Goal: Navigation & Orientation: Find specific page/section

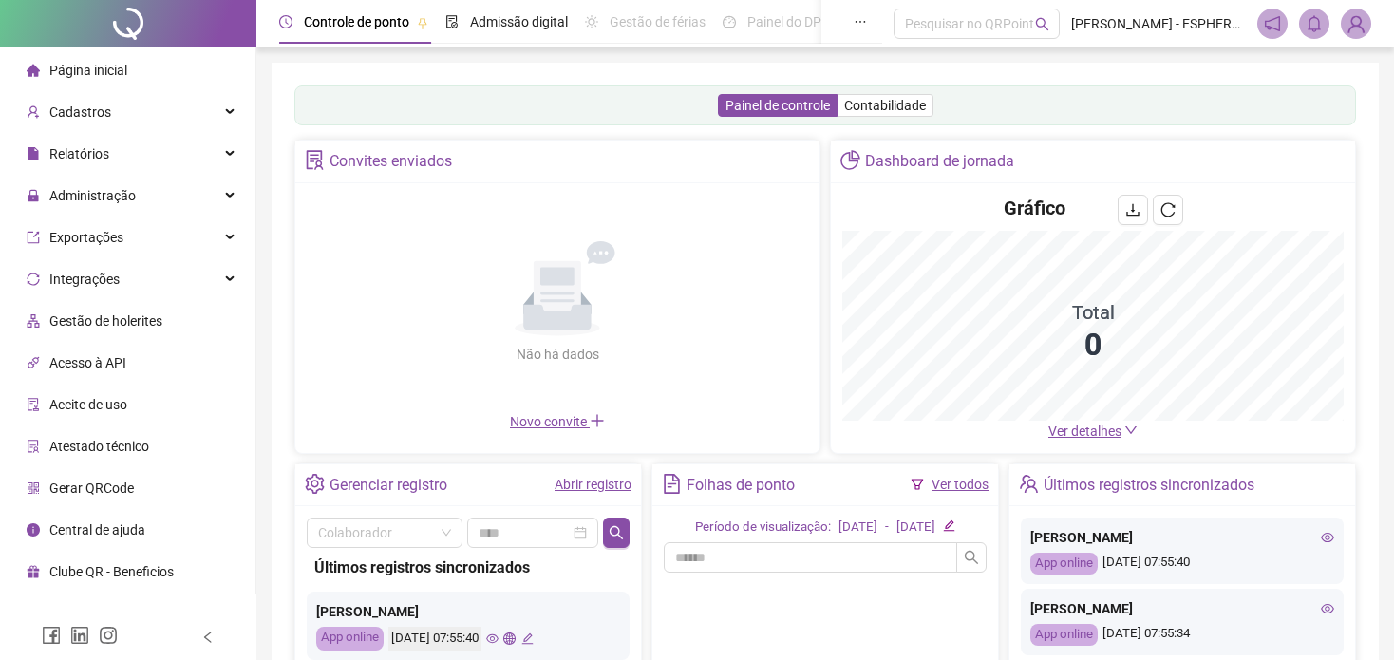
drag, startPoint x: 0, startPoint y: 0, endPoint x: 1309, endPoint y: 149, distance: 1317.9
click at [1309, 149] on div "Dashboard de jornada" at bounding box center [1093, 162] width 524 height 43
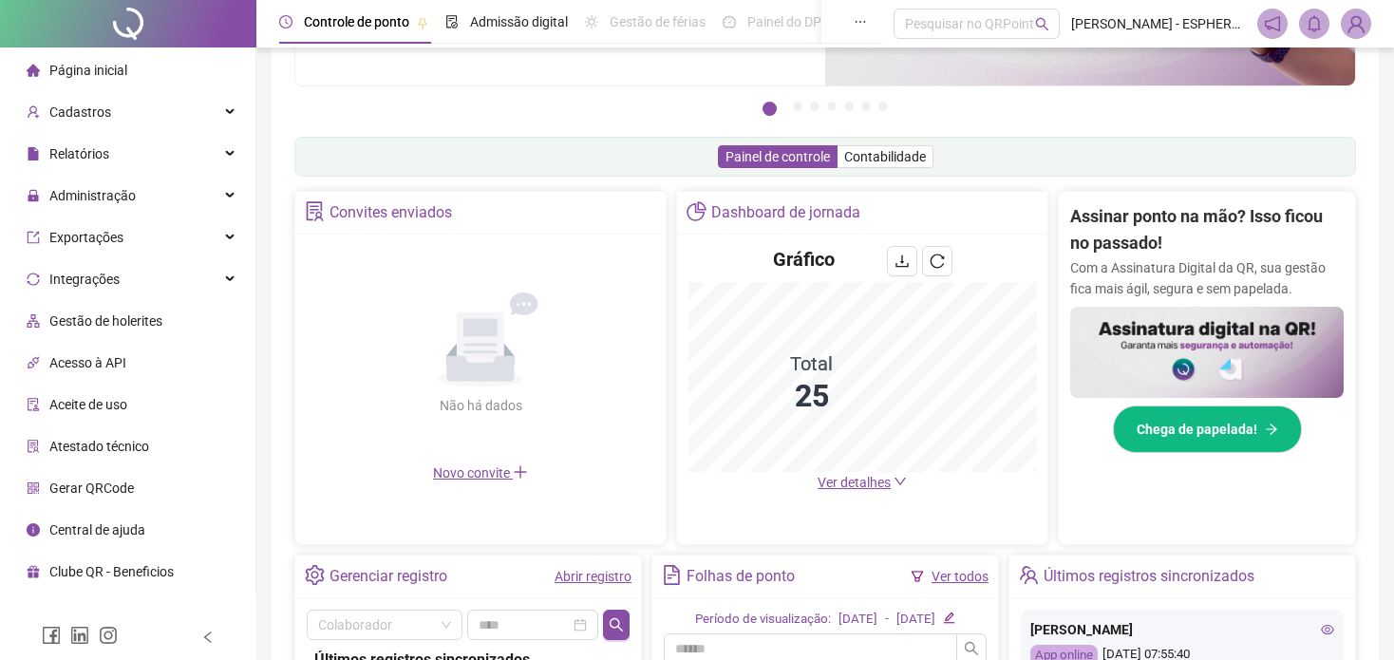
scroll to position [509, 0]
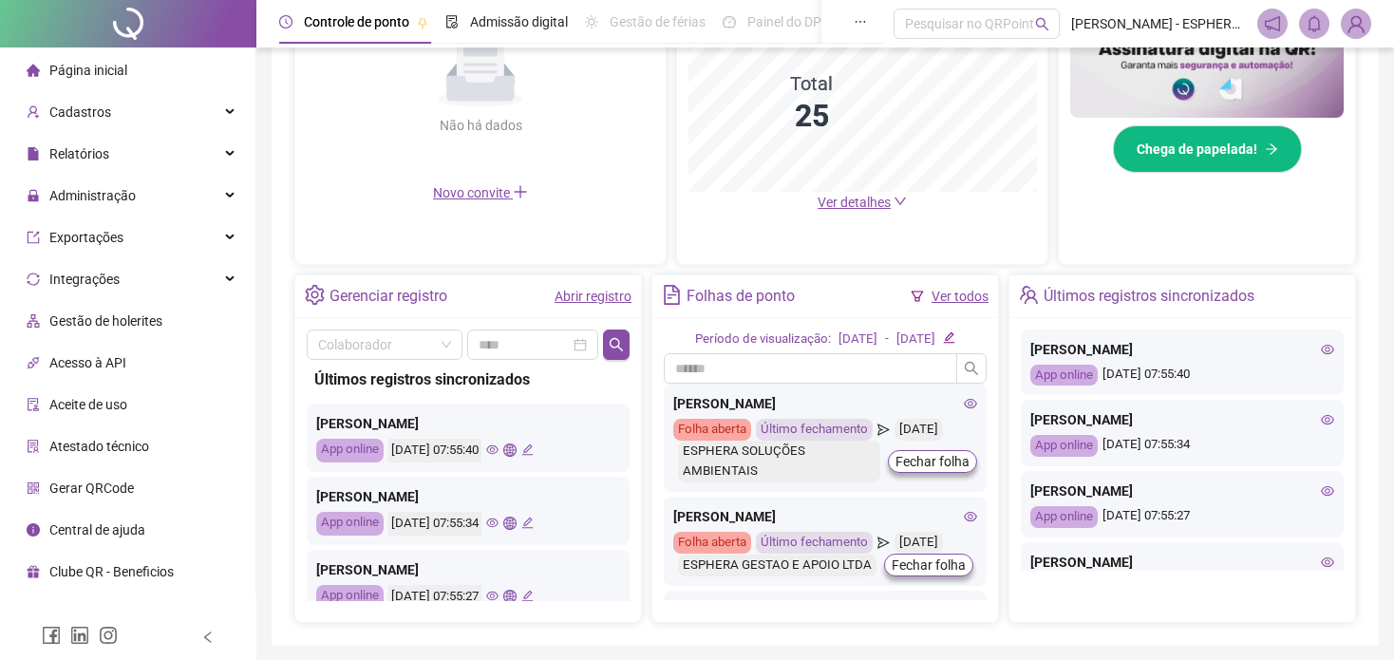
drag, startPoint x: 1374, startPoint y: 309, endPoint x: 626, endPoint y: 363, distance: 750.2
click at [626, 363] on div "Colaborador Últimos registros sincronizados [PERSON_NAME] App online [DATE] 07:…" at bounding box center [468, 470] width 346 height 304
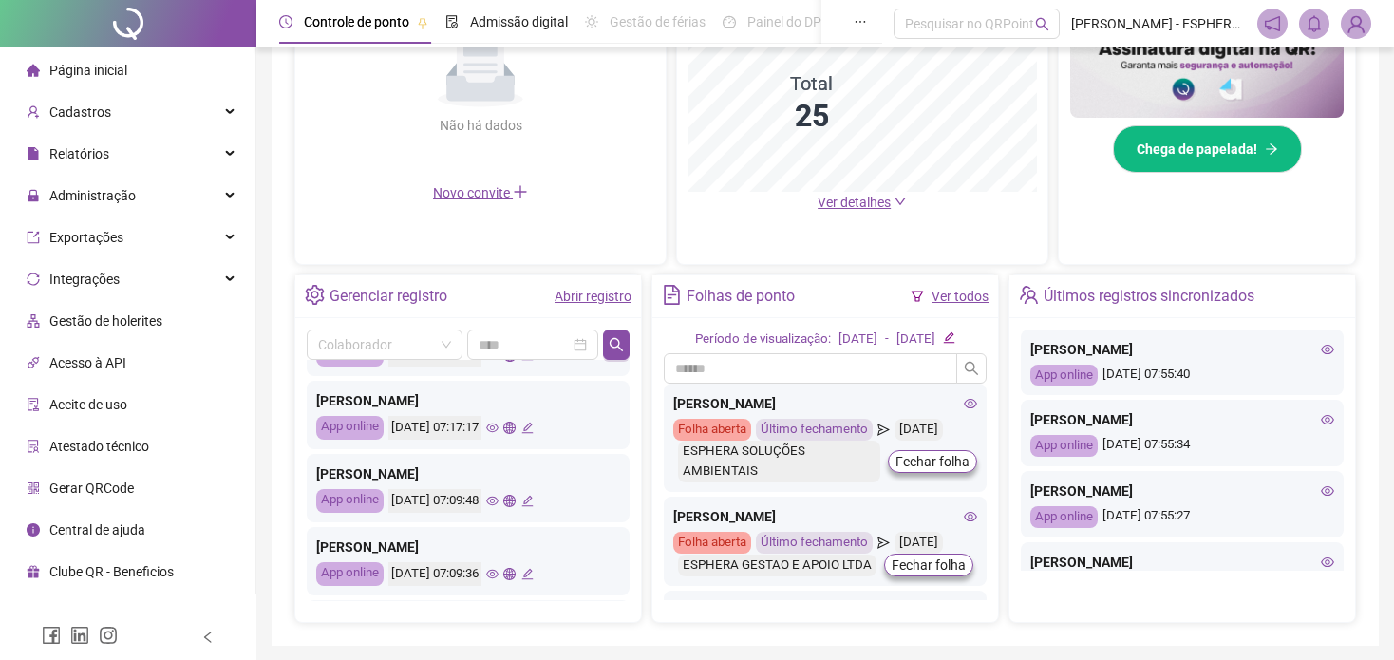
scroll to position [337, 0]
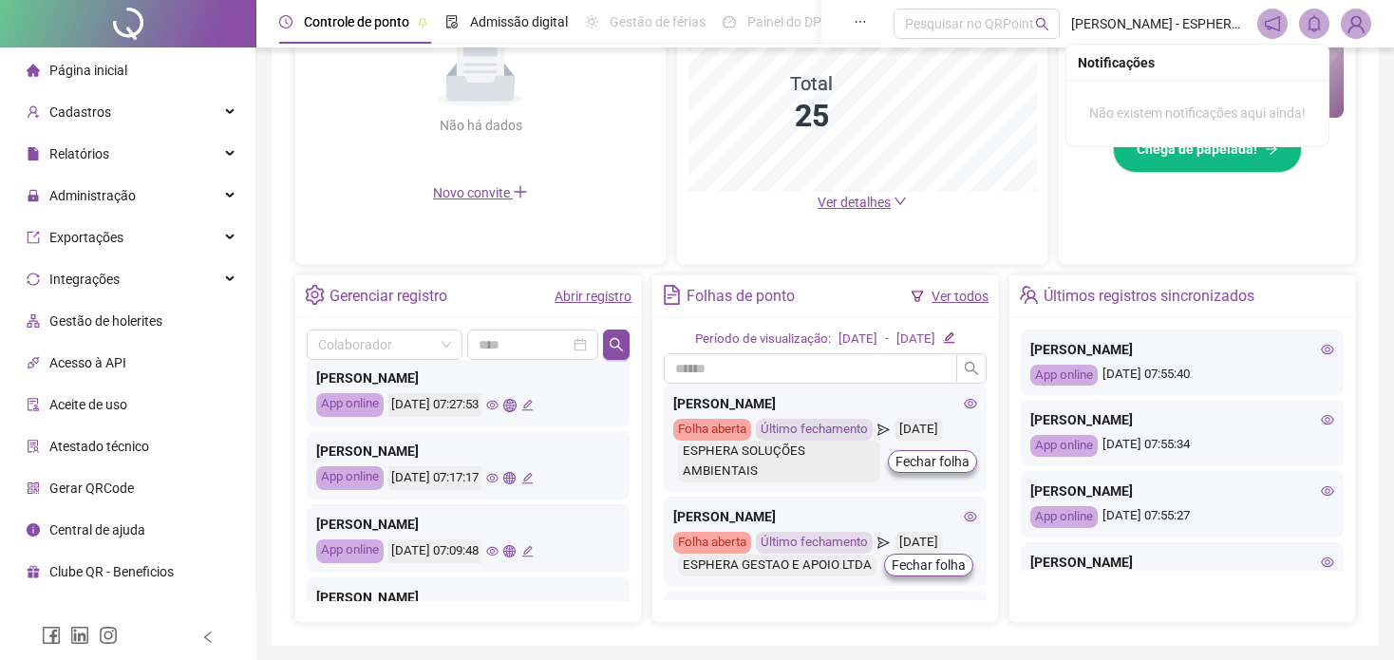
click at [1345, 15] on img at bounding box center [1356, 23] width 28 height 28
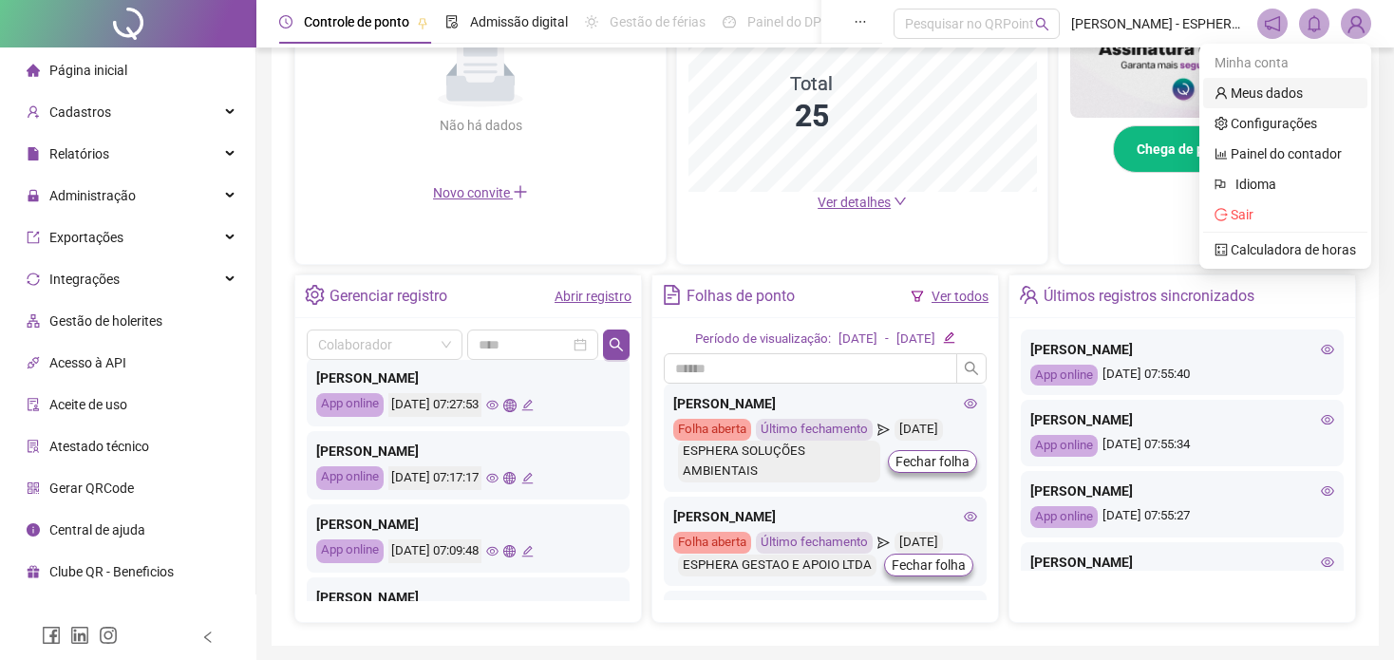
click at [1286, 99] on link "Meus dados" at bounding box center [1258, 92] width 88 height 15
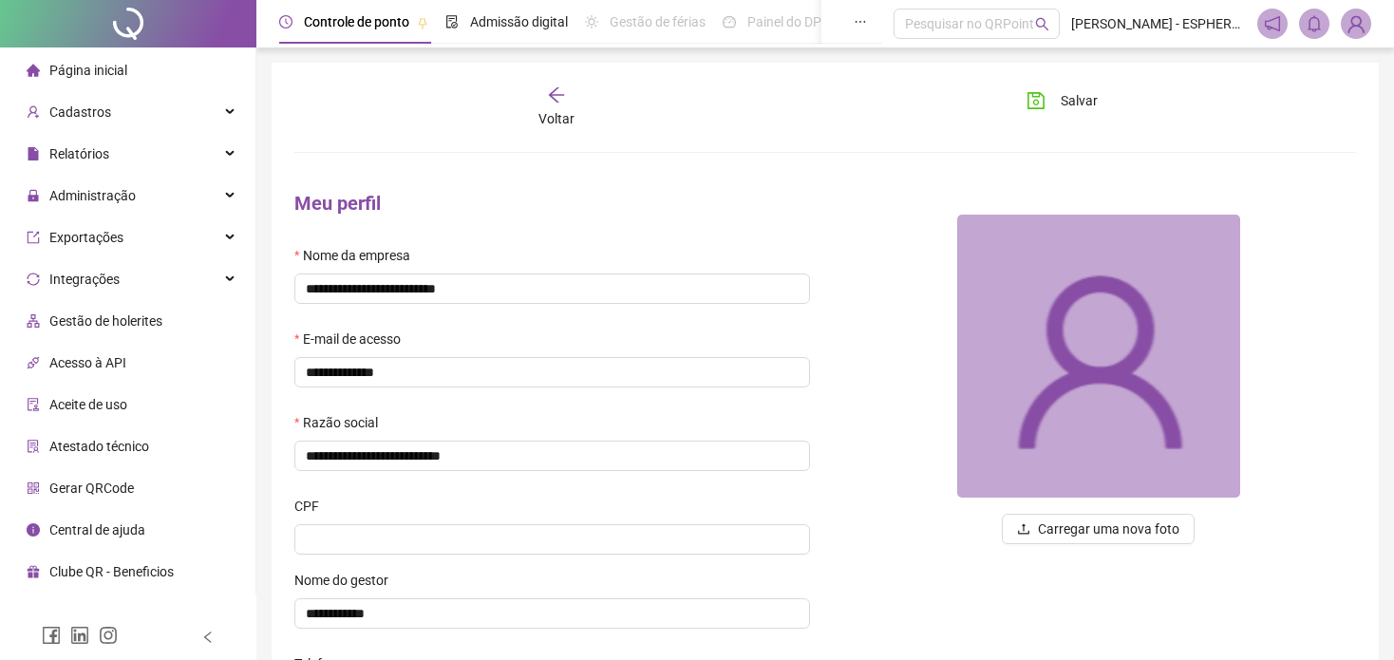
click at [563, 99] on icon "arrow-left" at bounding box center [556, 94] width 19 height 19
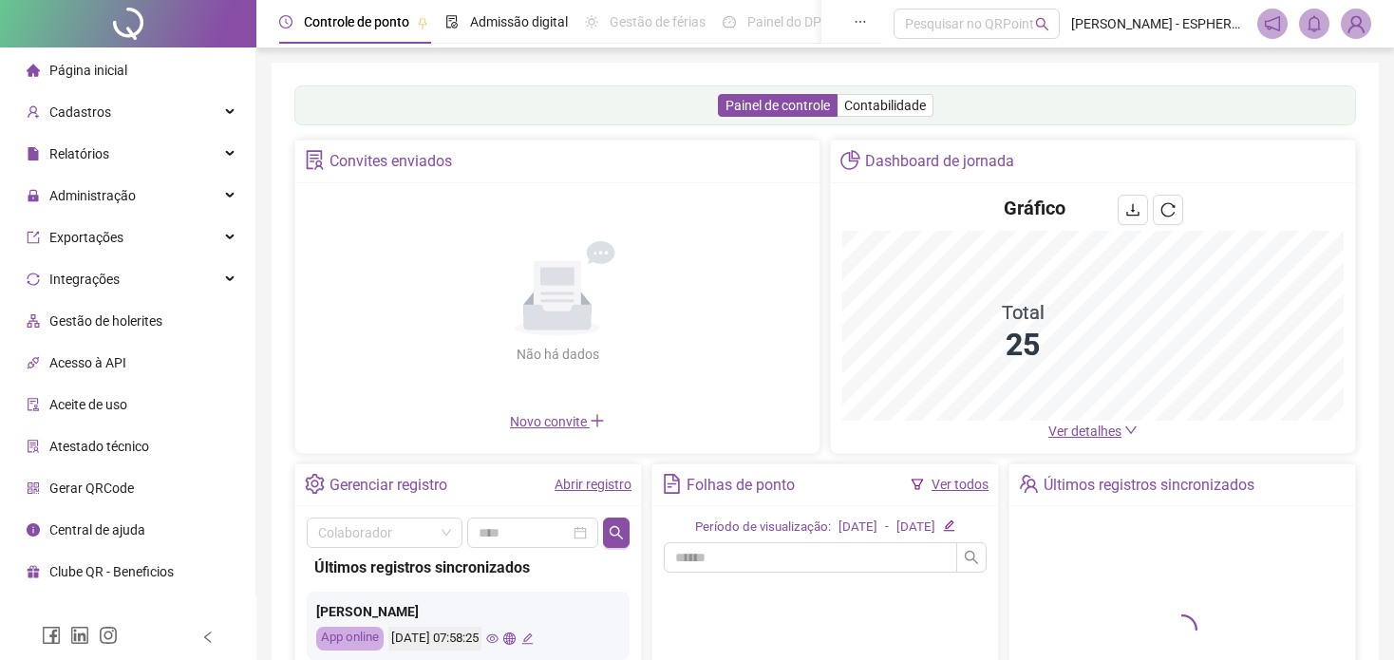
click at [129, 72] on li "Página inicial" at bounding box center [128, 70] width 248 height 38
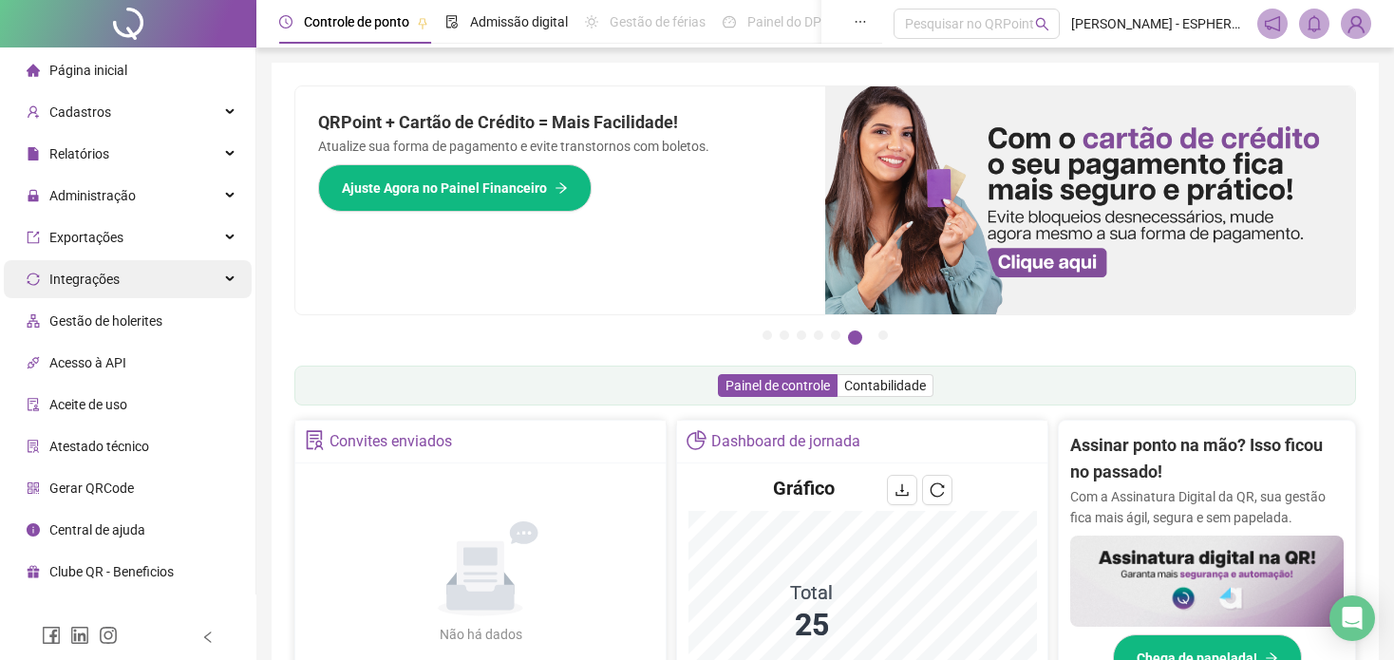
scroll to position [509, 0]
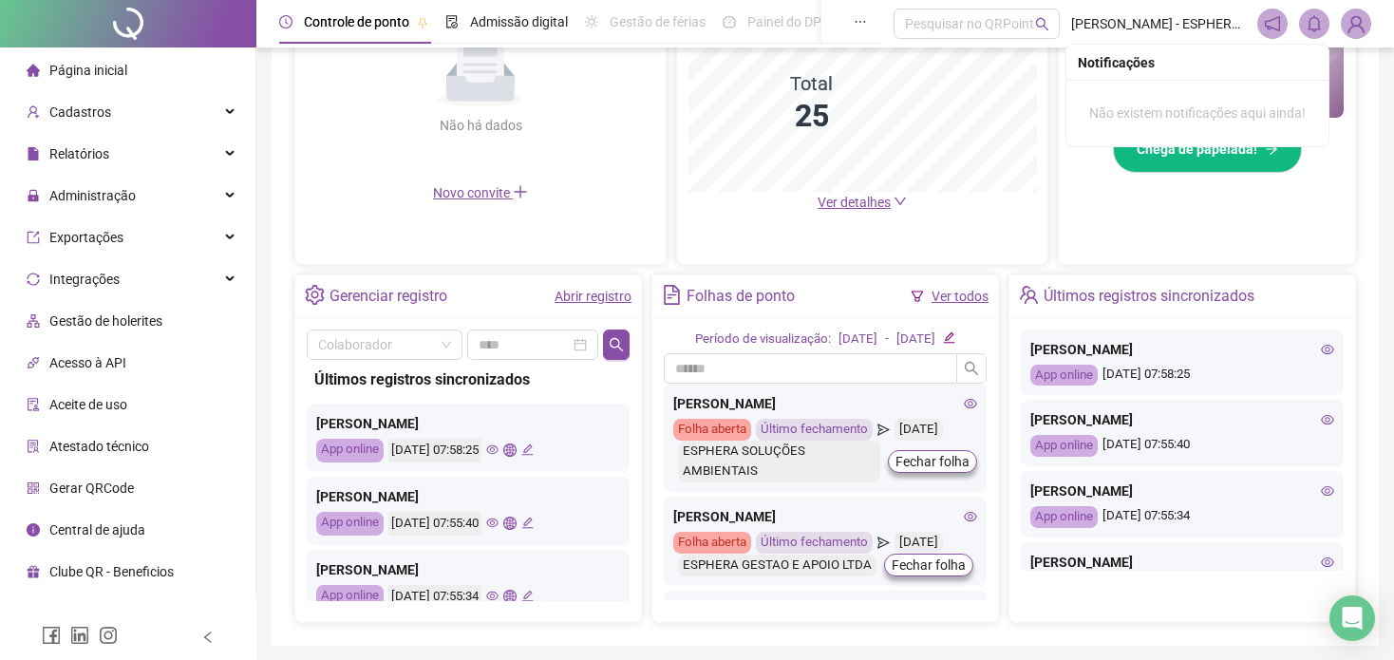
click at [1305, 19] on span at bounding box center [1314, 24] width 30 height 30
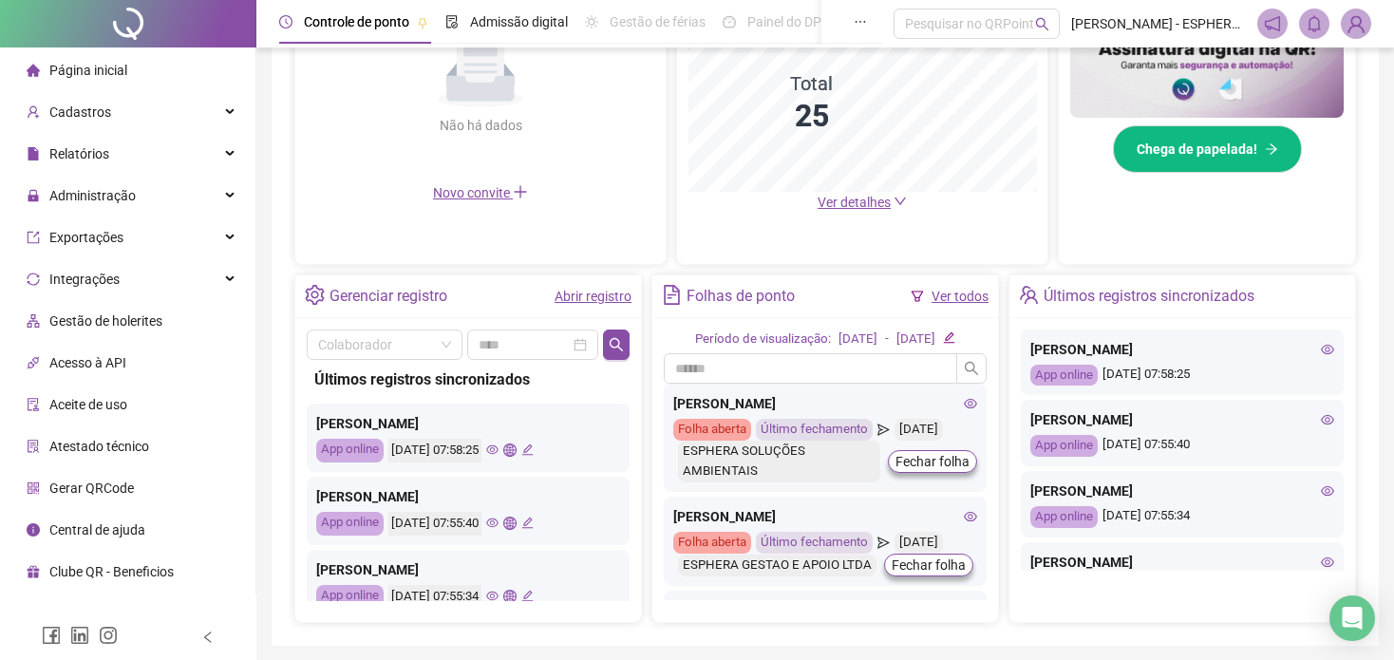
click at [1268, 25] on icon "notification" at bounding box center [1272, 23] width 17 height 17
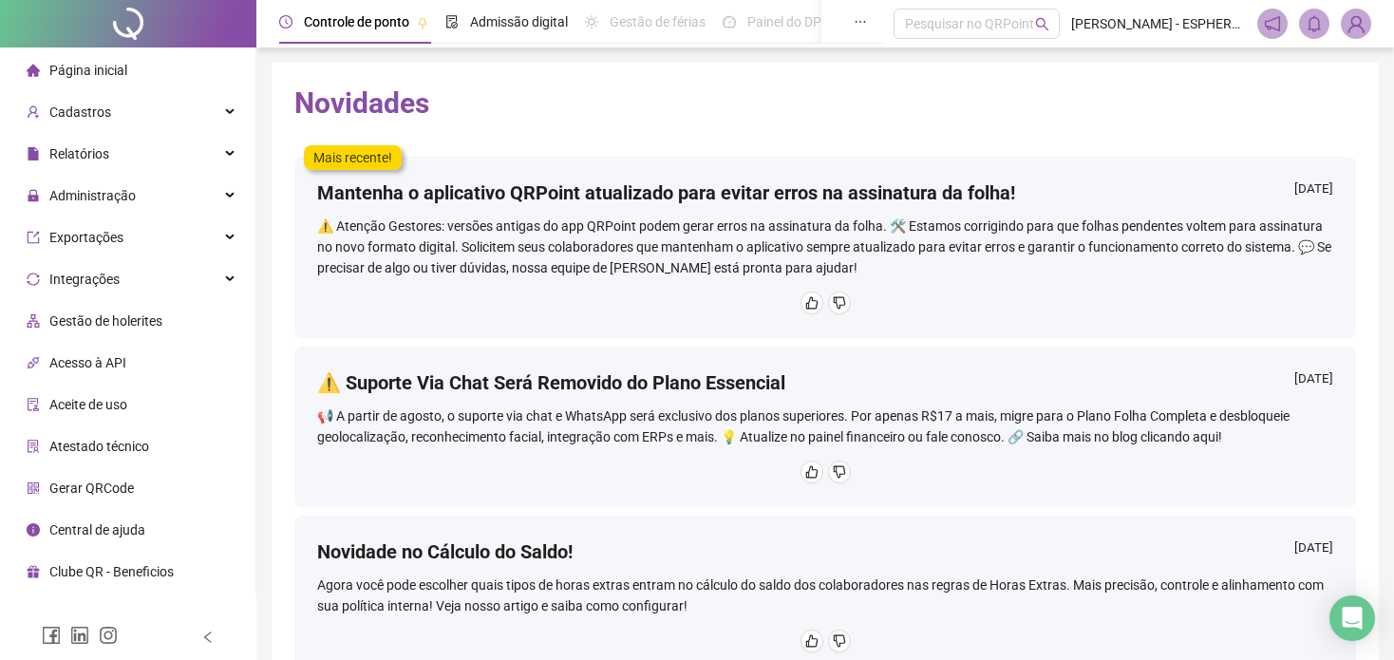
click at [120, 72] on span "Página inicial" at bounding box center [88, 70] width 78 height 15
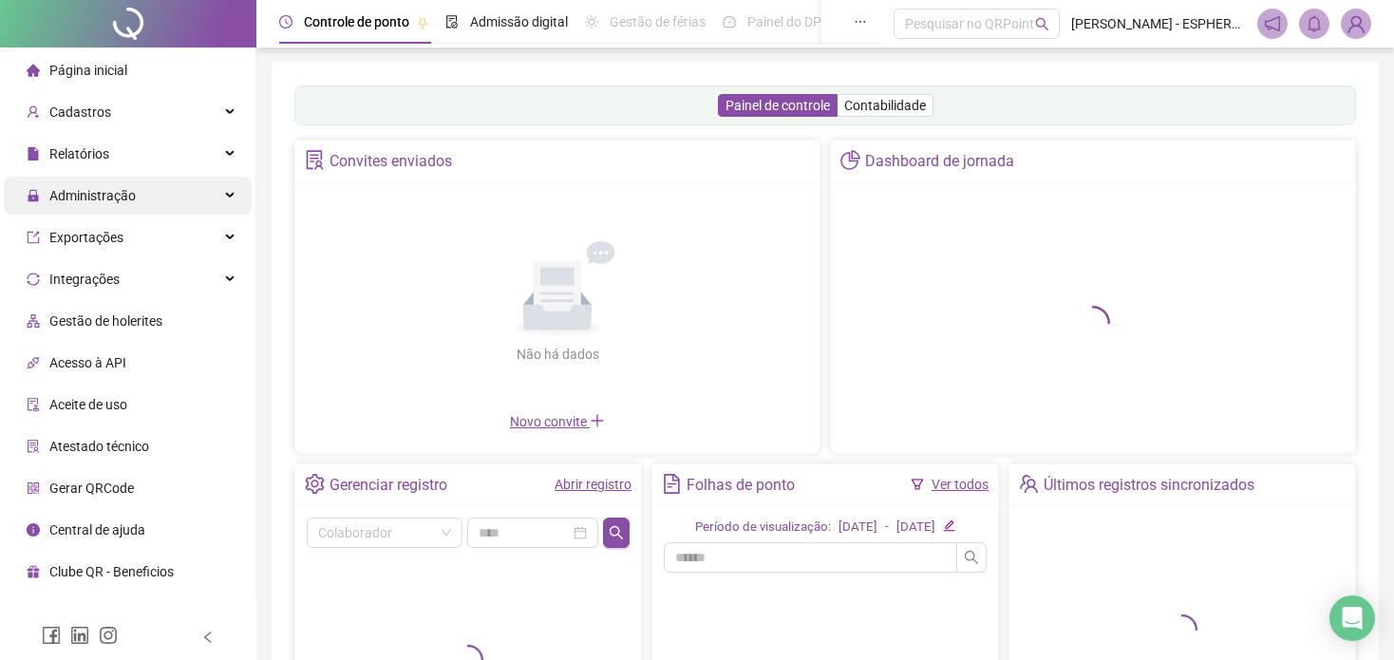
click at [160, 201] on div "Administração" at bounding box center [128, 196] width 248 height 38
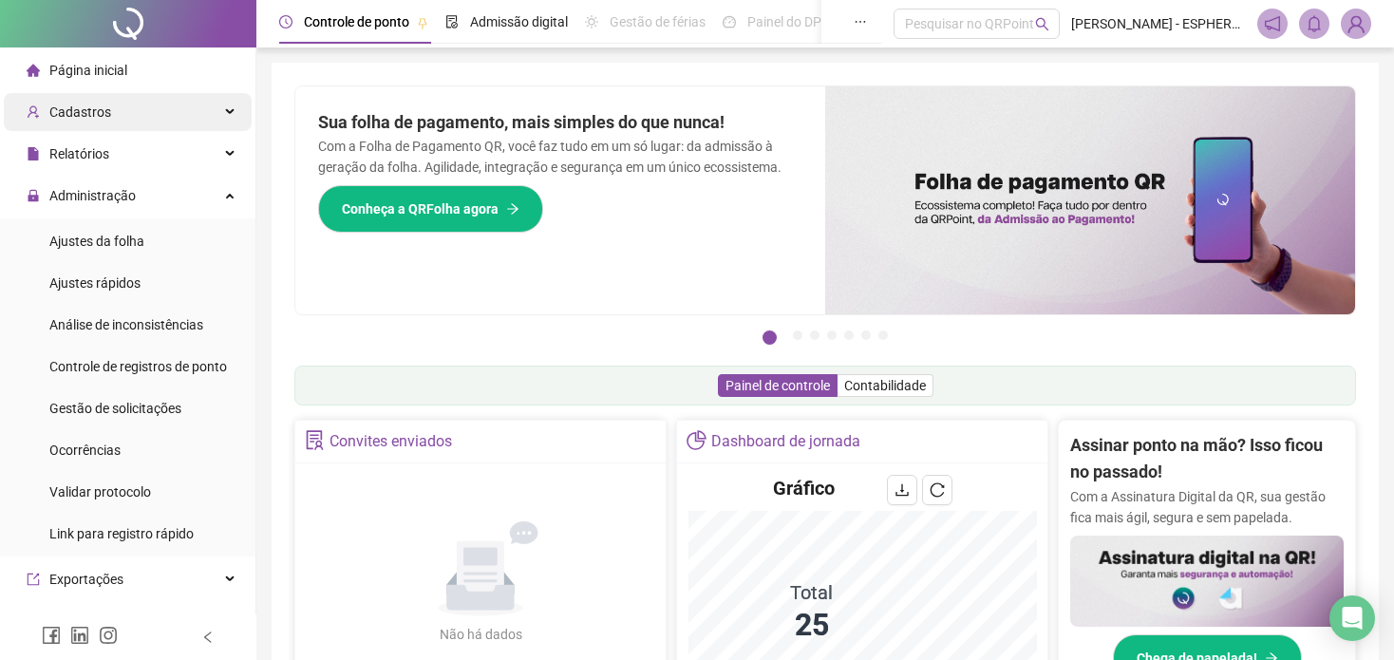
click at [93, 105] on span "Cadastros" at bounding box center [80, 111] width 62 height 15
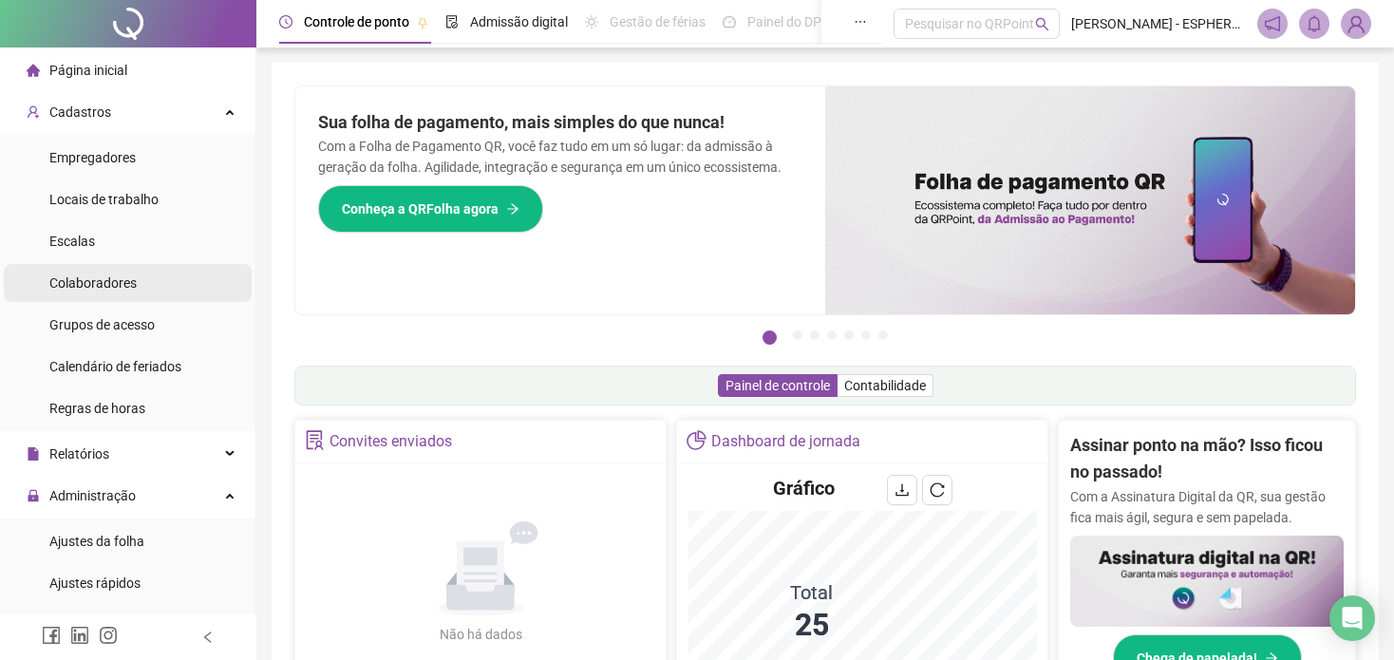
click at [92, 287] on span "Colaboradores" at bounding box center [92, 282] width 87 height 15
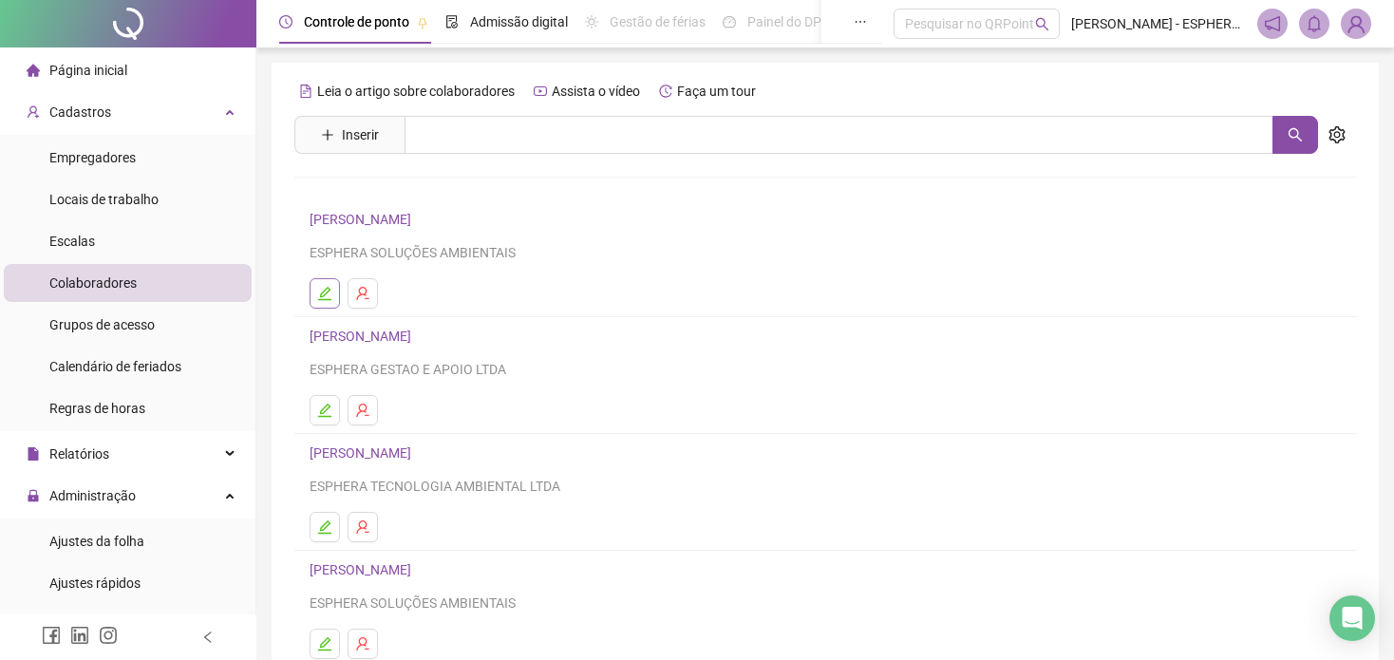
click at [329, 289] on icon "edit" at bounding box center [324, 293] width 13 height 13
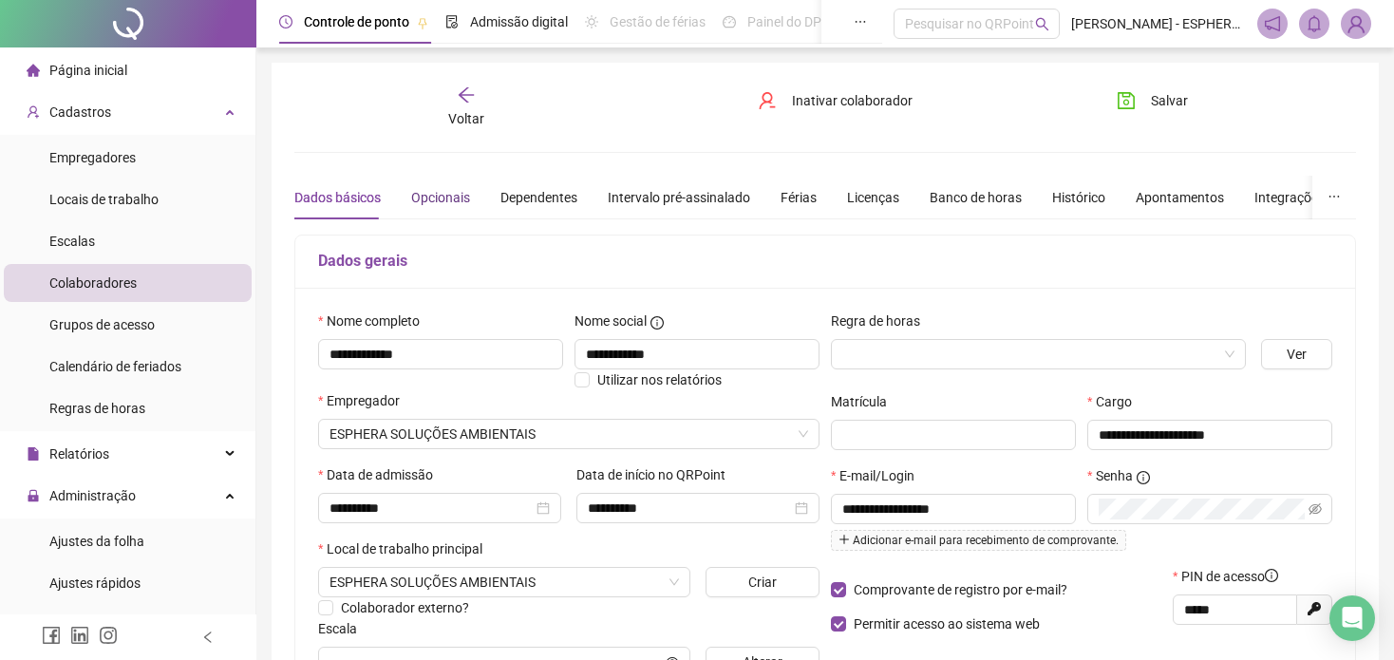
click at [466, 197] on div "Opcionais" at bounding box center [440, 197] width 59 height 21
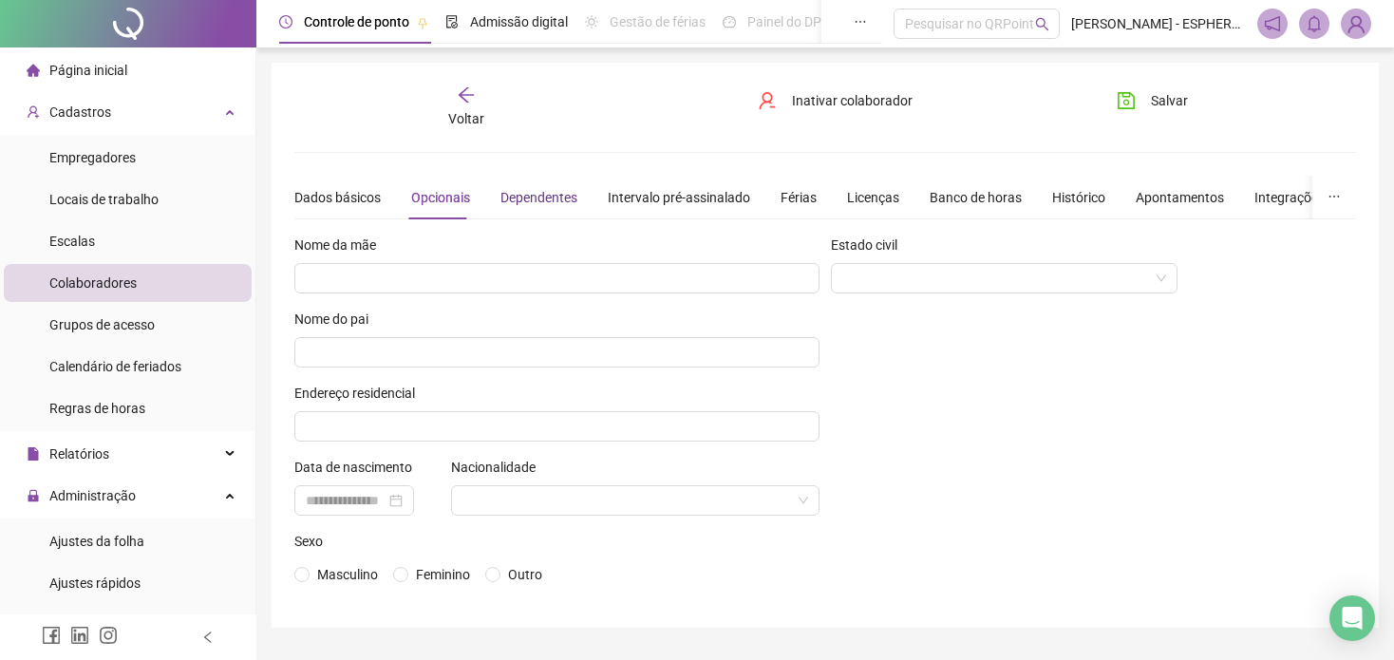
click at [531, 198] on div "Dependentes" at bounding box center [538, 197] width 77 height 21
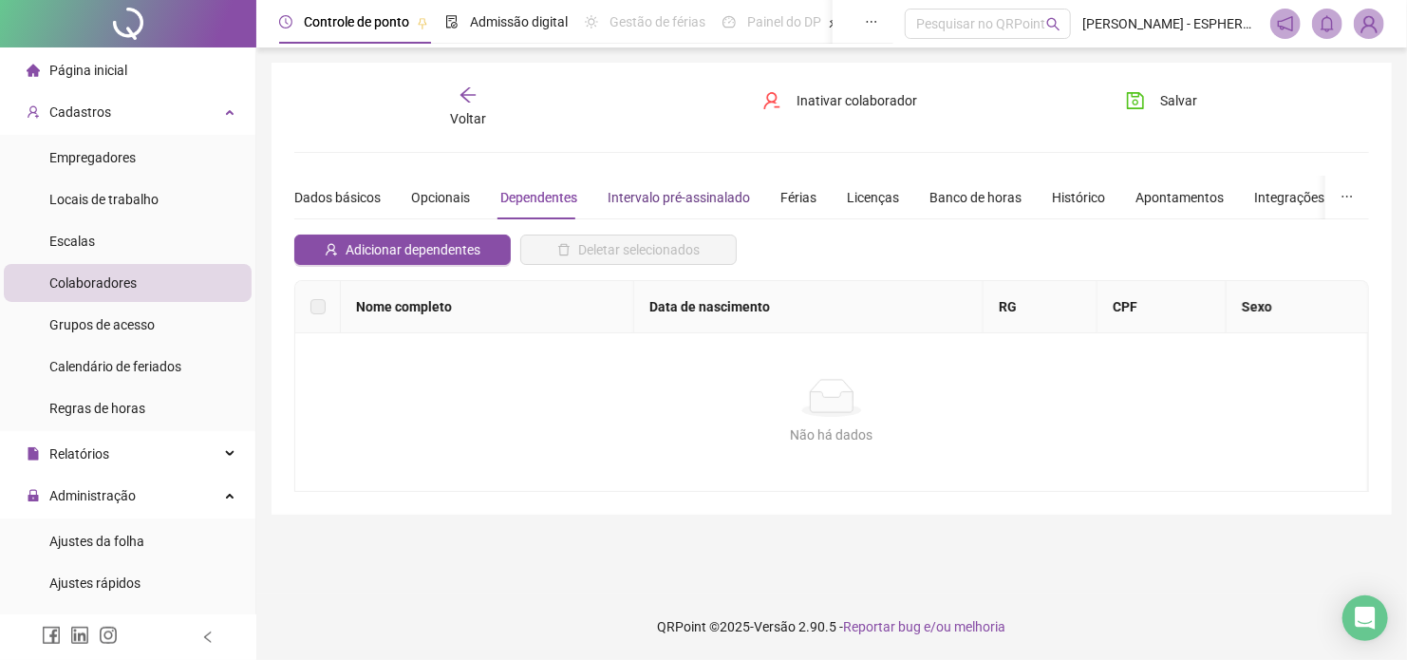
click at [665, 198] on div "Intervalo pré-assinalado" at bounding box center [679, 197] width 142 height 21
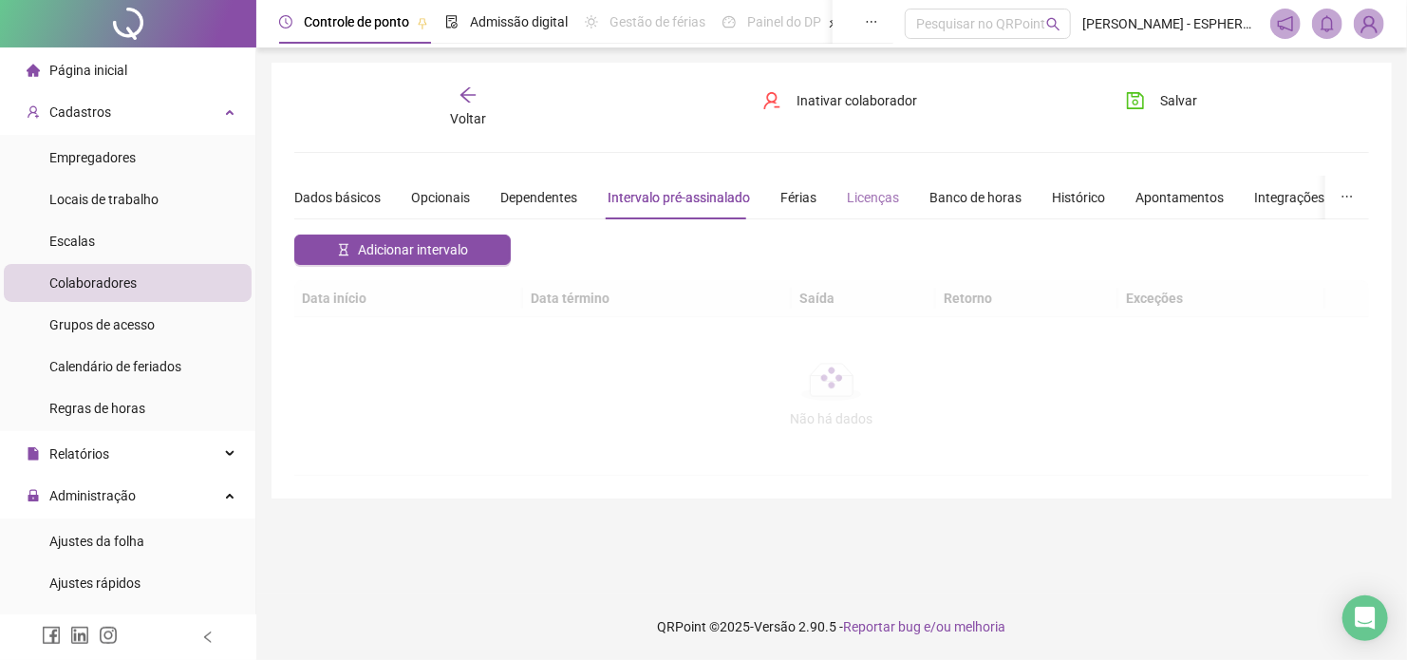
click at [847, 206] on div "Licenças" at bounding box center [873, 198] width 52 height 44
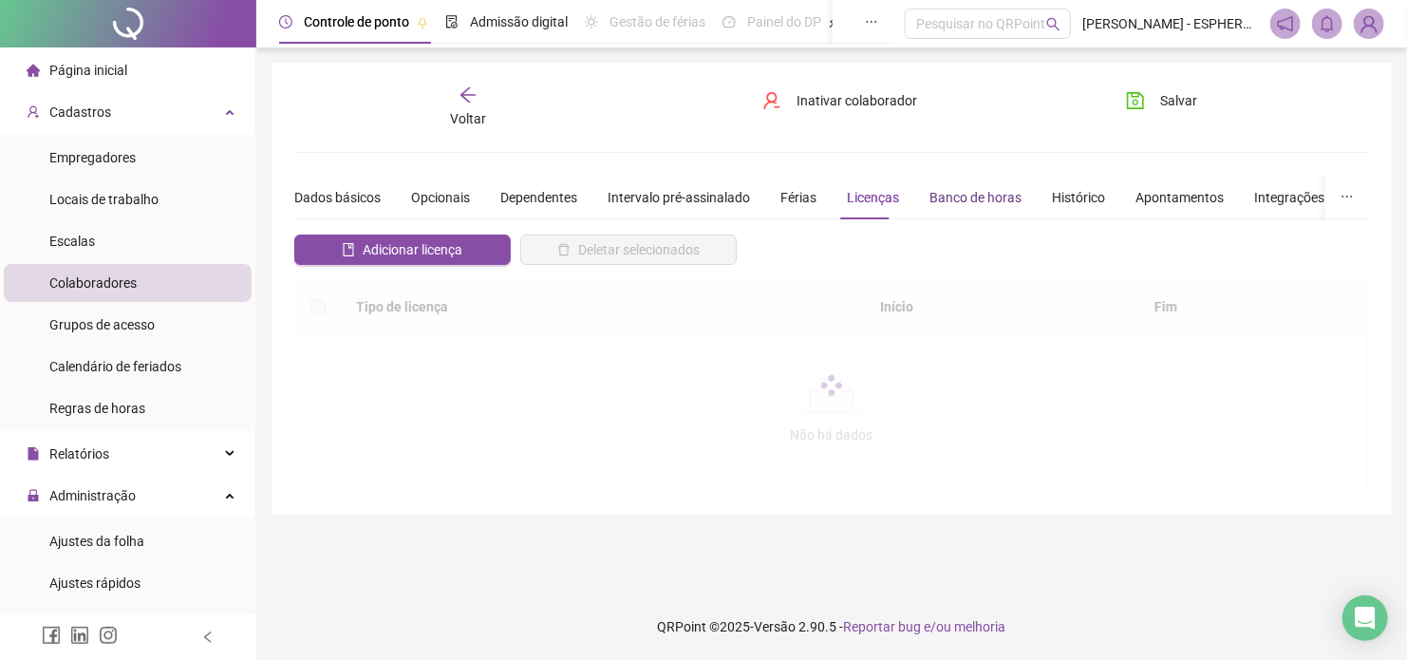
click at [989, 196] on div "Banco de horas" at bounding box center [976, 197] width 92 height 21
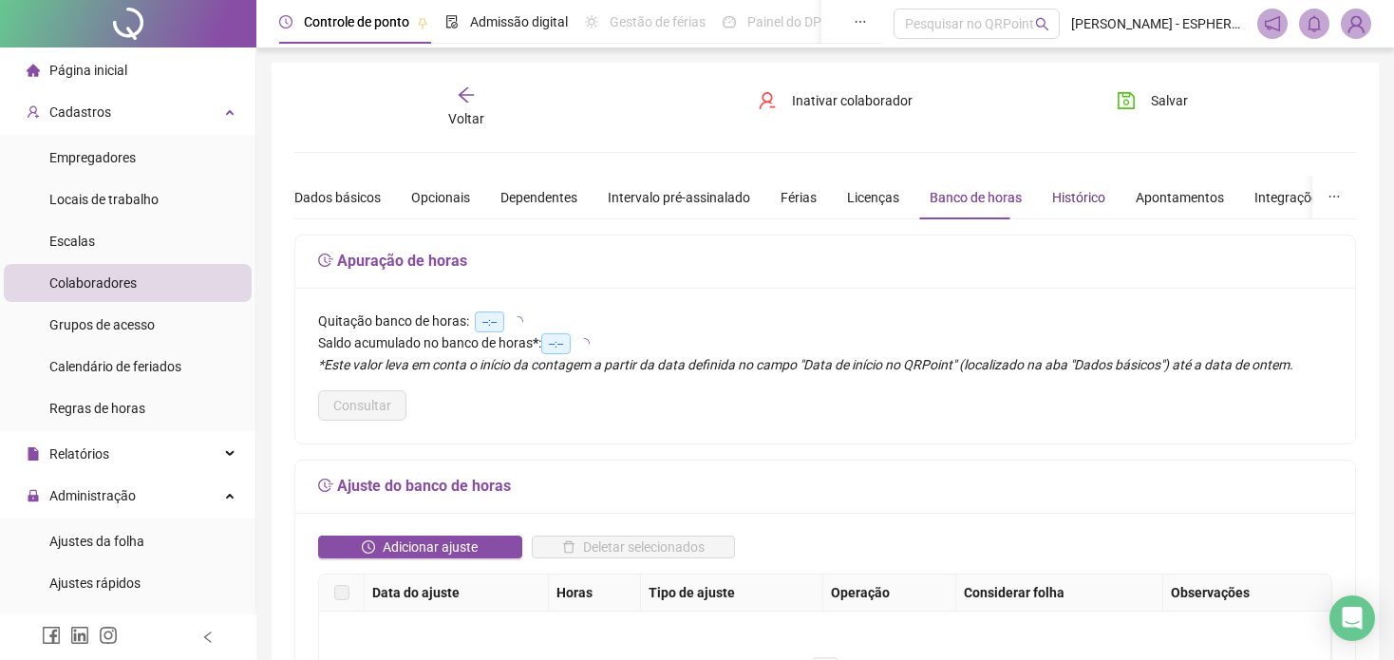
click at [1059, 194] on div "Histórico" at bounding box center [1078, 197] width 53 height 21
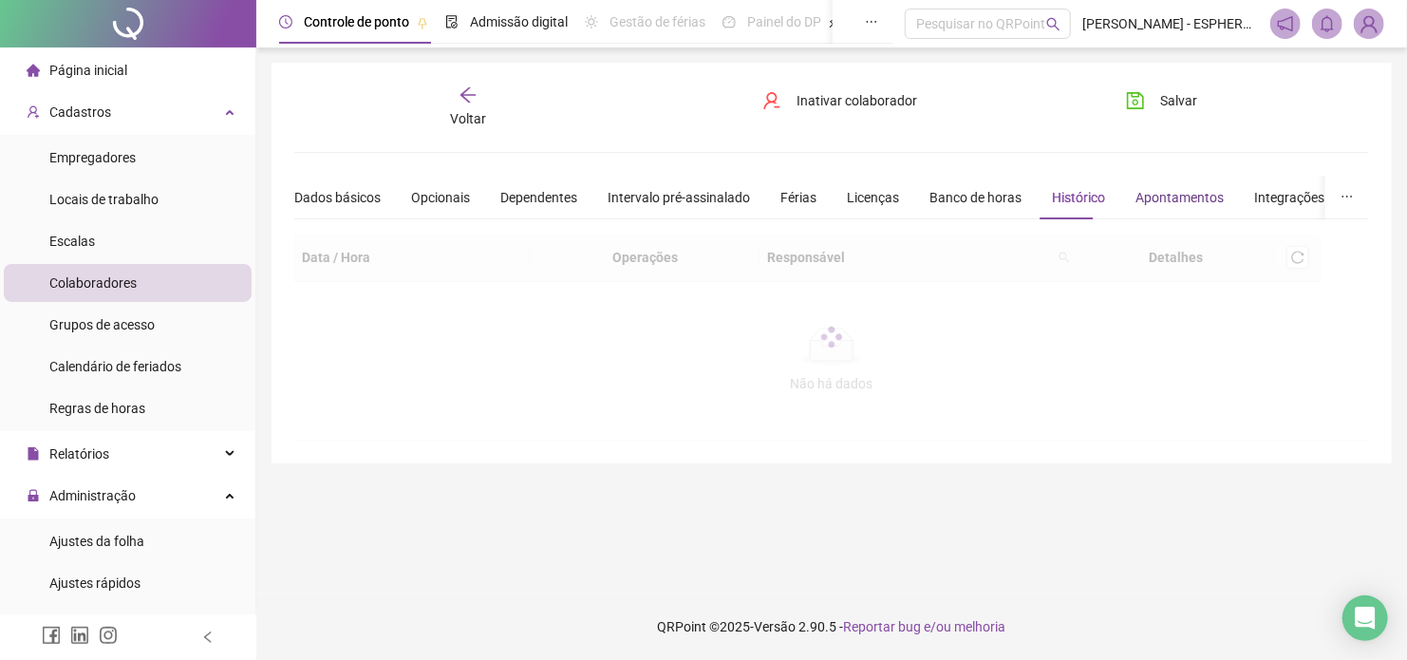
click at [1160, 198] on div "Apontamentos" at bounding box center [1180, 197] width 88 height 21
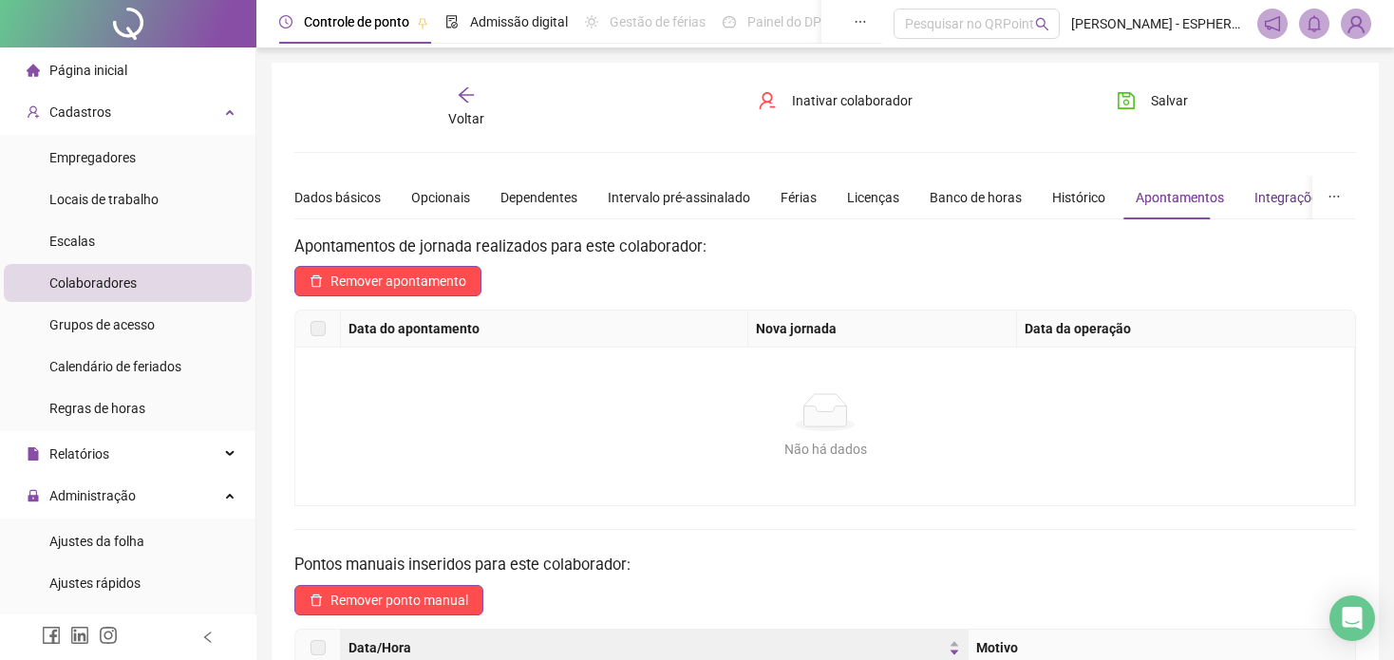
click at [1268, 198] on div "Integrações" at bounding box center [1289, 197] width 70 height 21
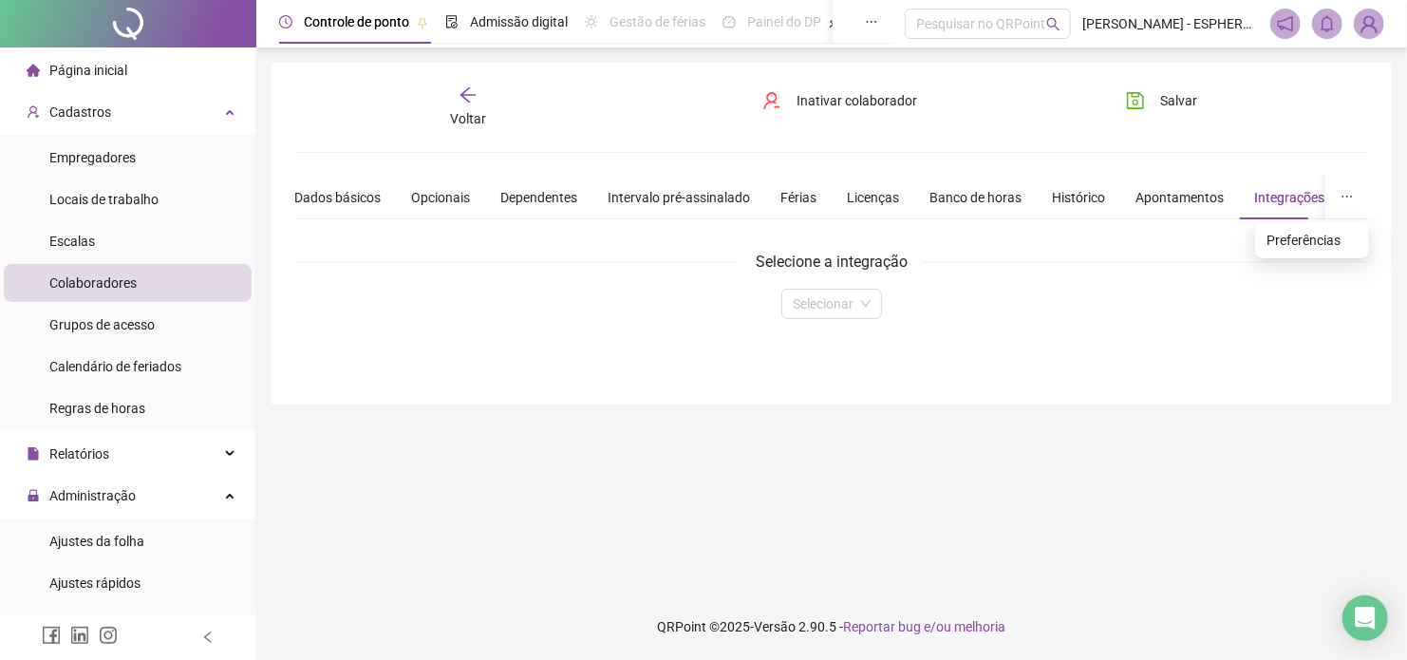
click at [1345, 198] on icon "ellipsis" at bounding box center [1347, 196] width 13 height 13
click at [121, 337] on div "Grupos de acesso" at bounding box center [101, 325] width 105 height 38
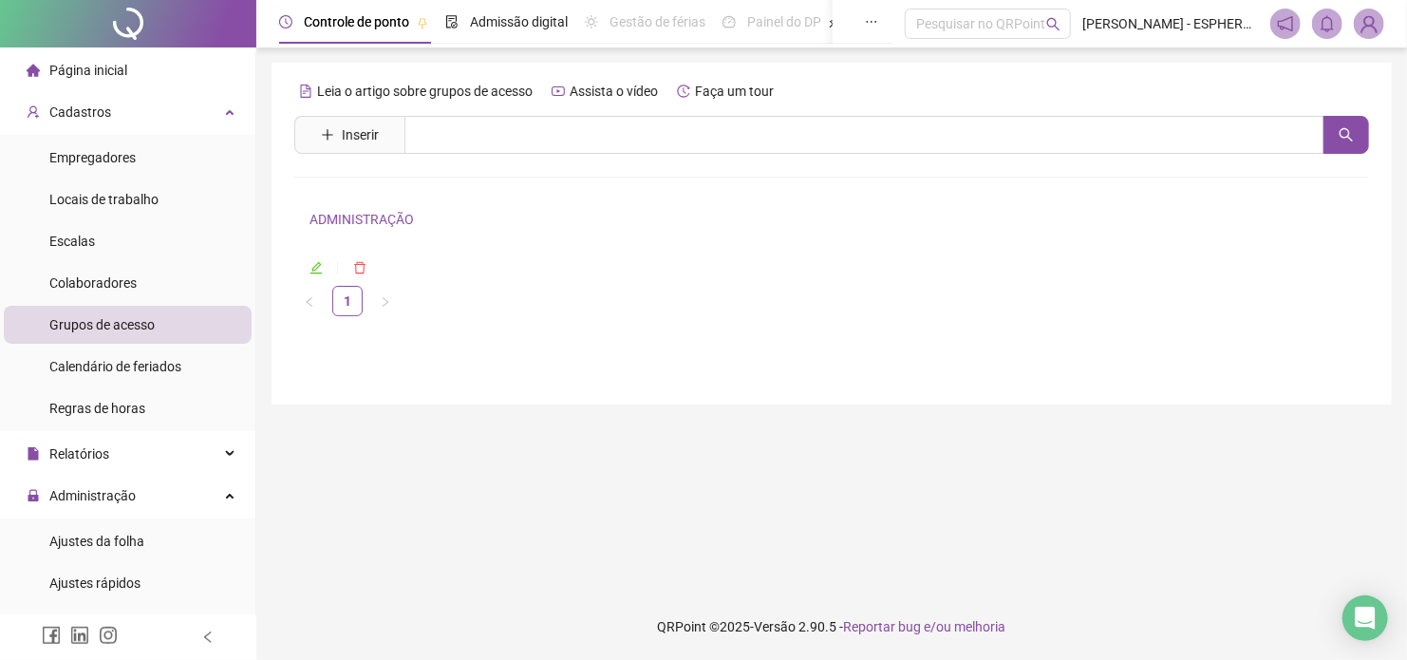
click at [314, 266] on icon "edit" at bounding box center [316, 268] width 12 height 12
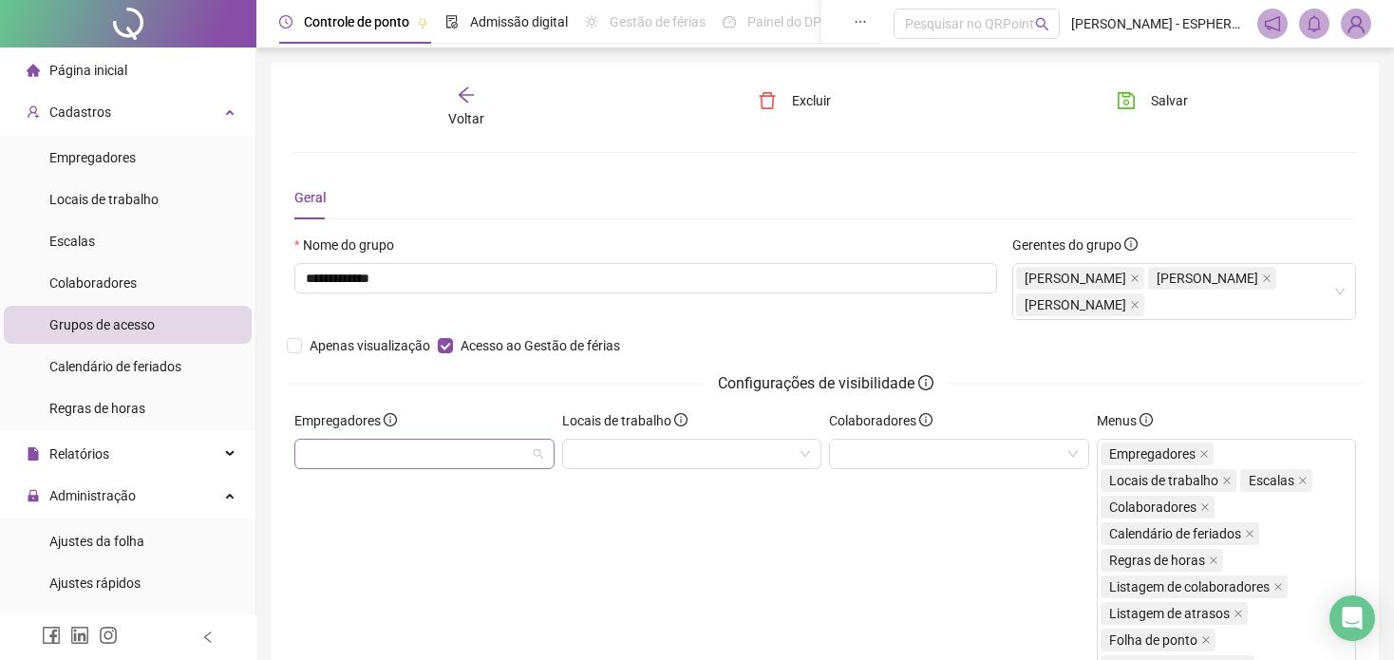
click at [300, 460] on div at bounding box center [303, 453] width 11 height 14
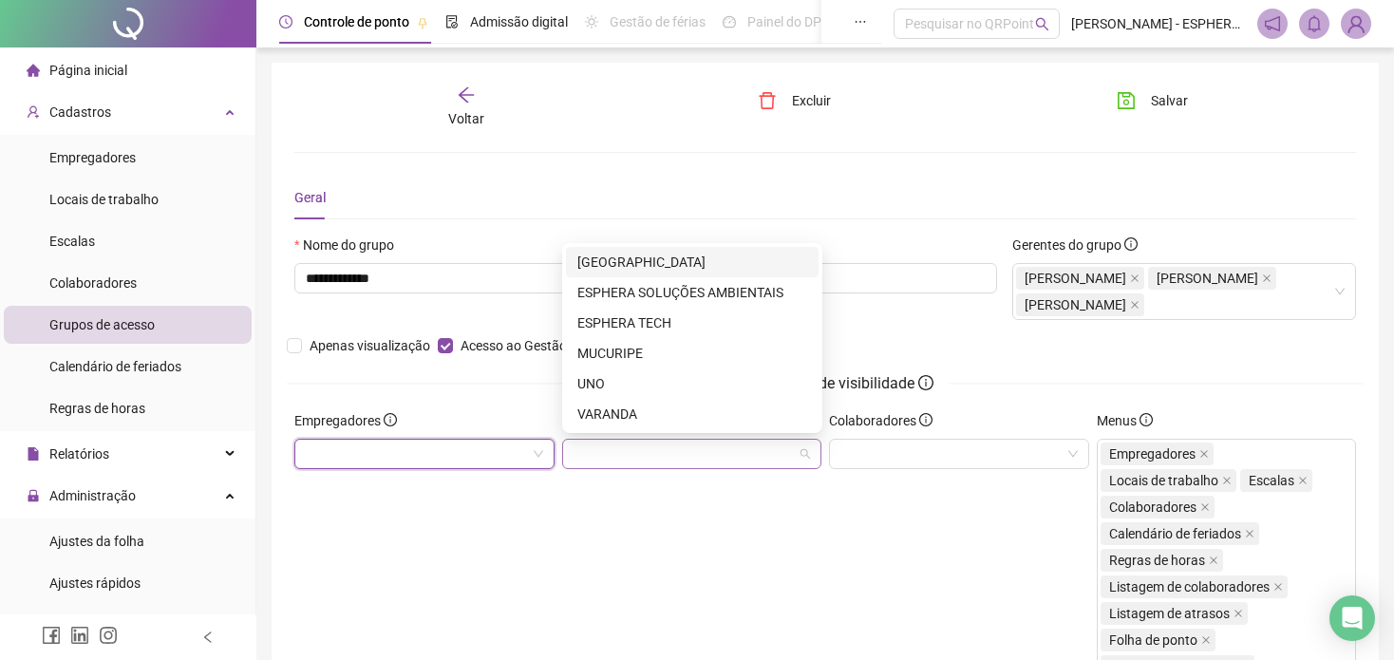
click at [717, 444] on div at bounding box center [692, 454] width 260 height 30
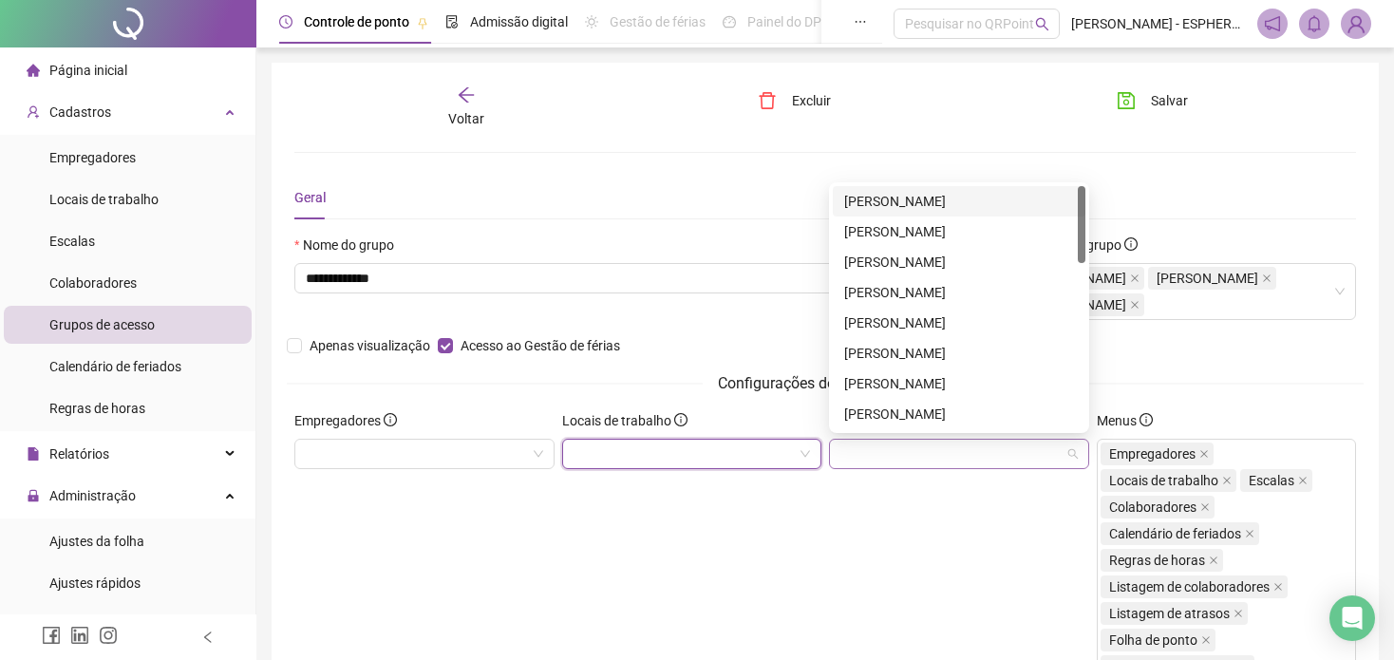
click at [886, 441] on div at bounding box center [959, 454] width 260 height 30
drag, startPoint x: 1085, startPoint y: 248, endPoint x: 1074, endPoint y: 458, distance: 210.2
click at [1074, 458] on body "**********" at bounding box center [697, 330] width 1394 height 660
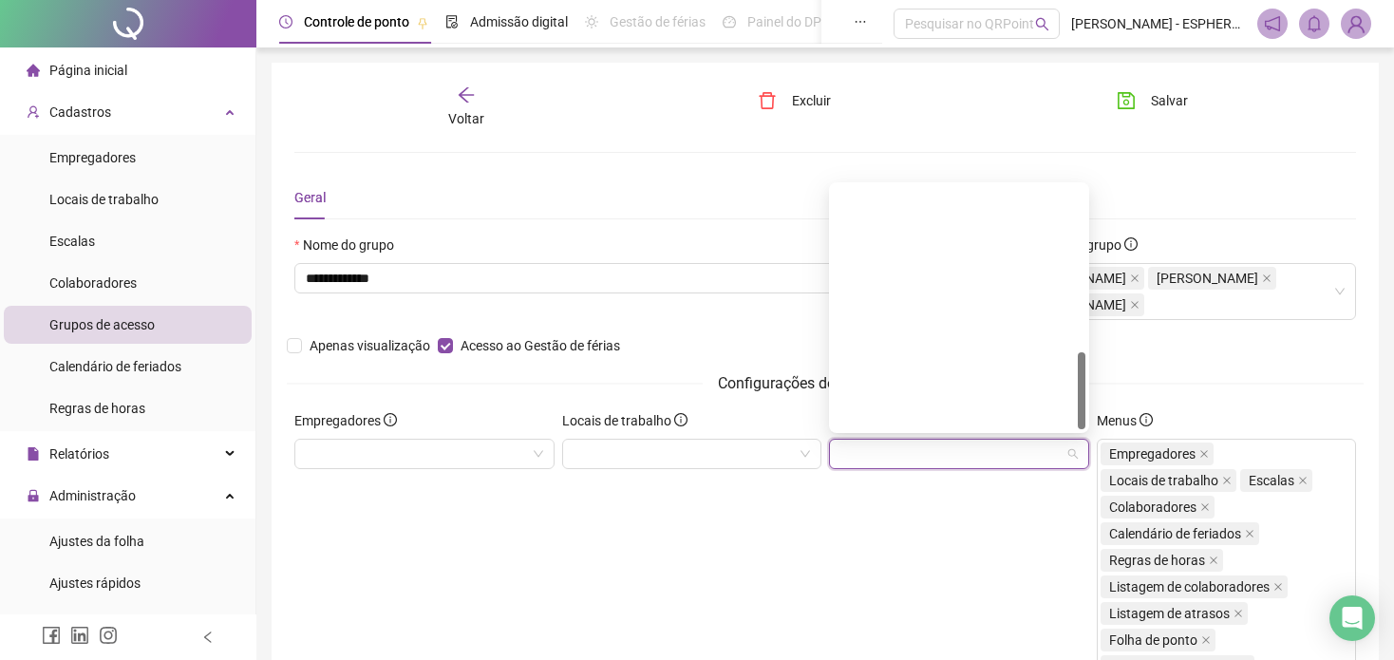
scroll to position [517, 0]
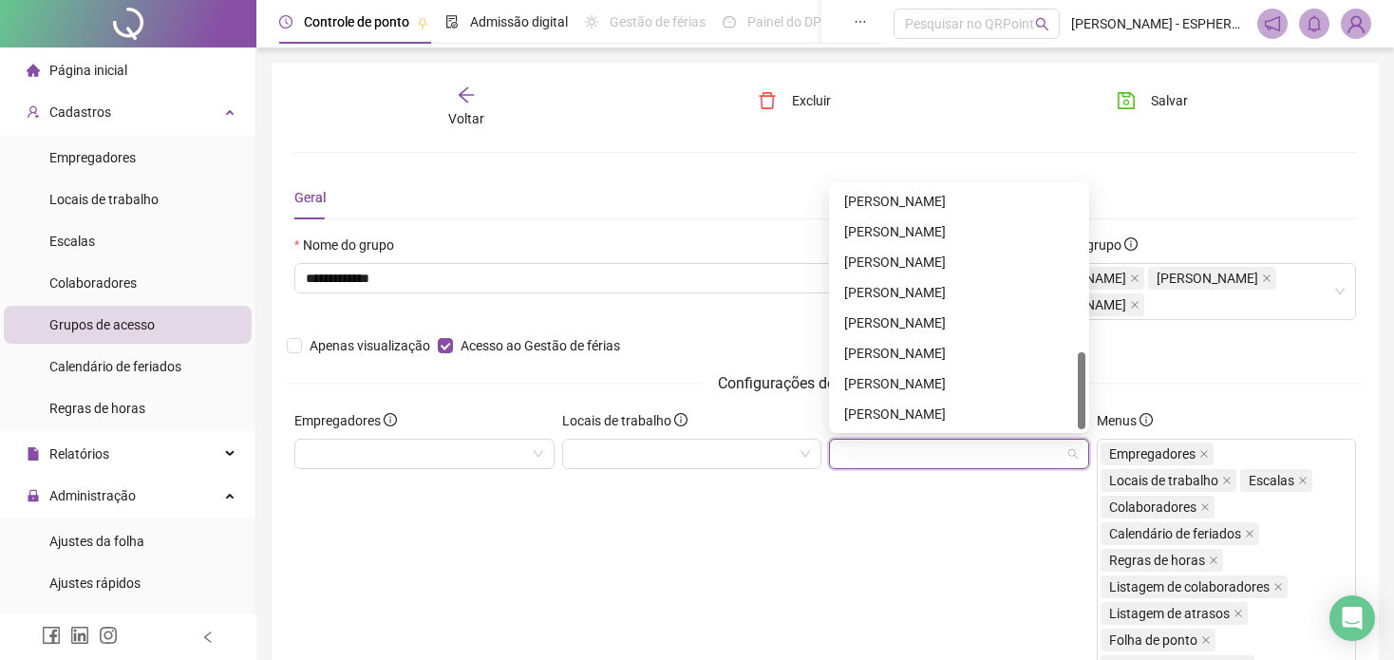
drag, startPoint x: 1081, startPoint y: 247, endPoint x: 1076, endPoint y: 472, distance: 225.1
click at [1076, 472] on body "**********" at bounding box center [697, 330] width 1394 height 660
click at [1145, 99] on button "Salvar" at bounding box center [1152, 100] width 100 height 30
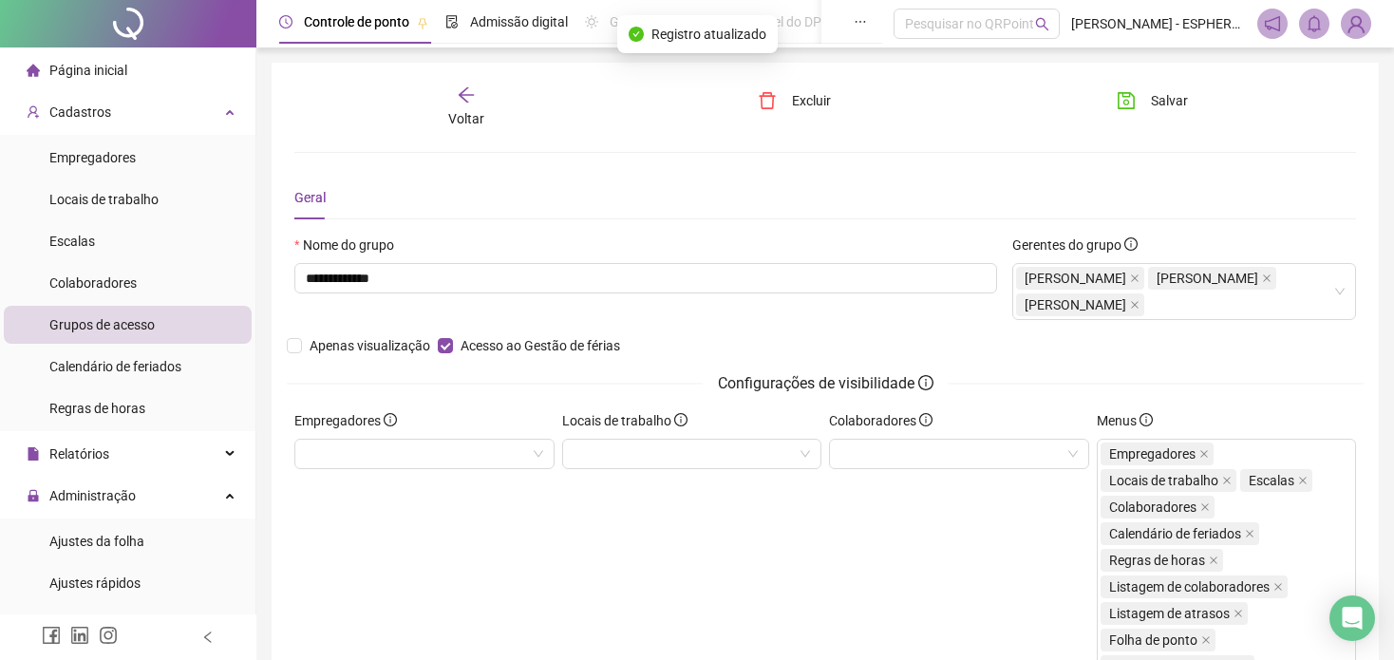
click at [1262, 24] on span at bounding box center [1272, 24] width 30 height 30
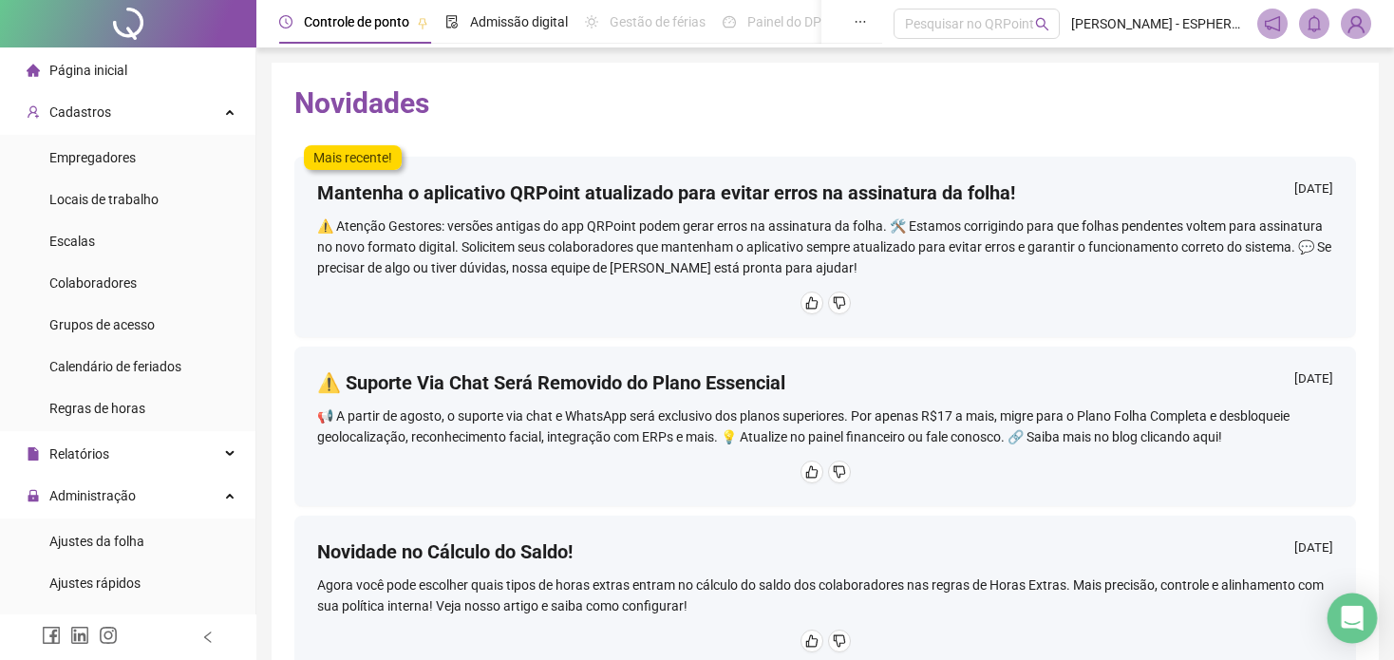
click at [1366, 615] on div "Open Intercom Messenger" at bounding box center [1352, 618] width 50 height 50
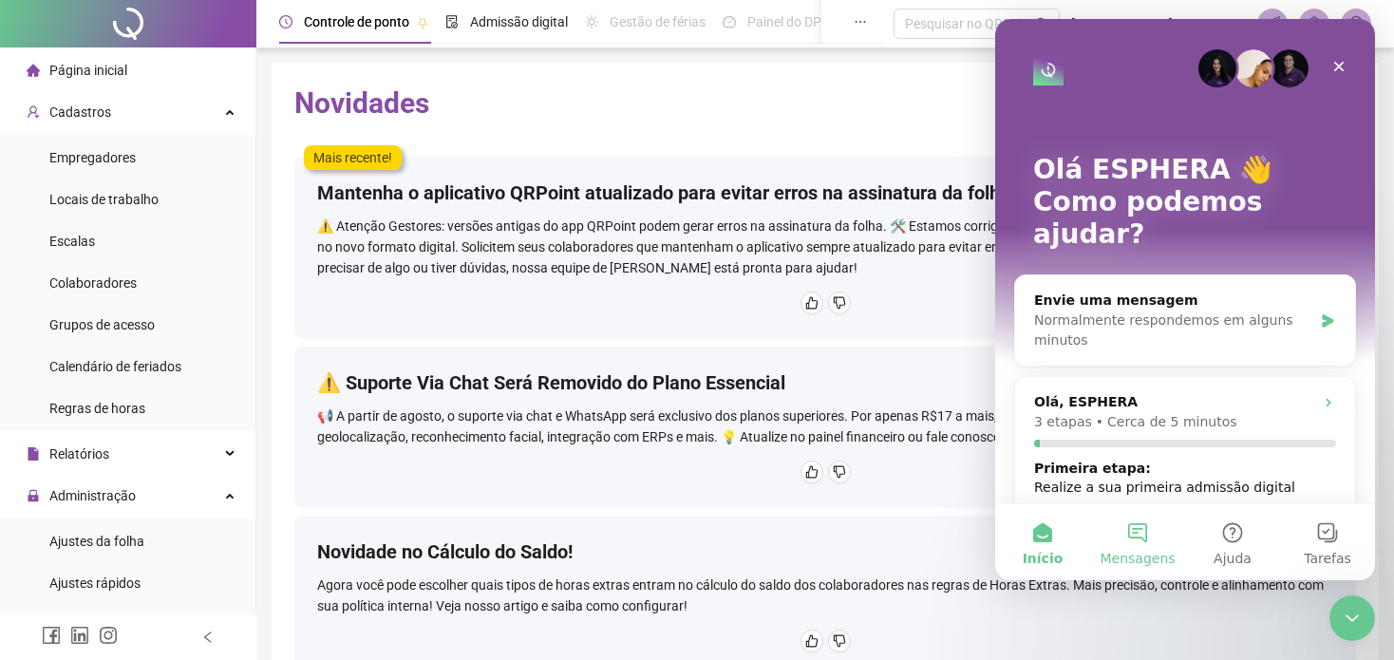
click at [1138, 559] on span "Mensagens" at bounding box center [1137, 558] width 75 height 13
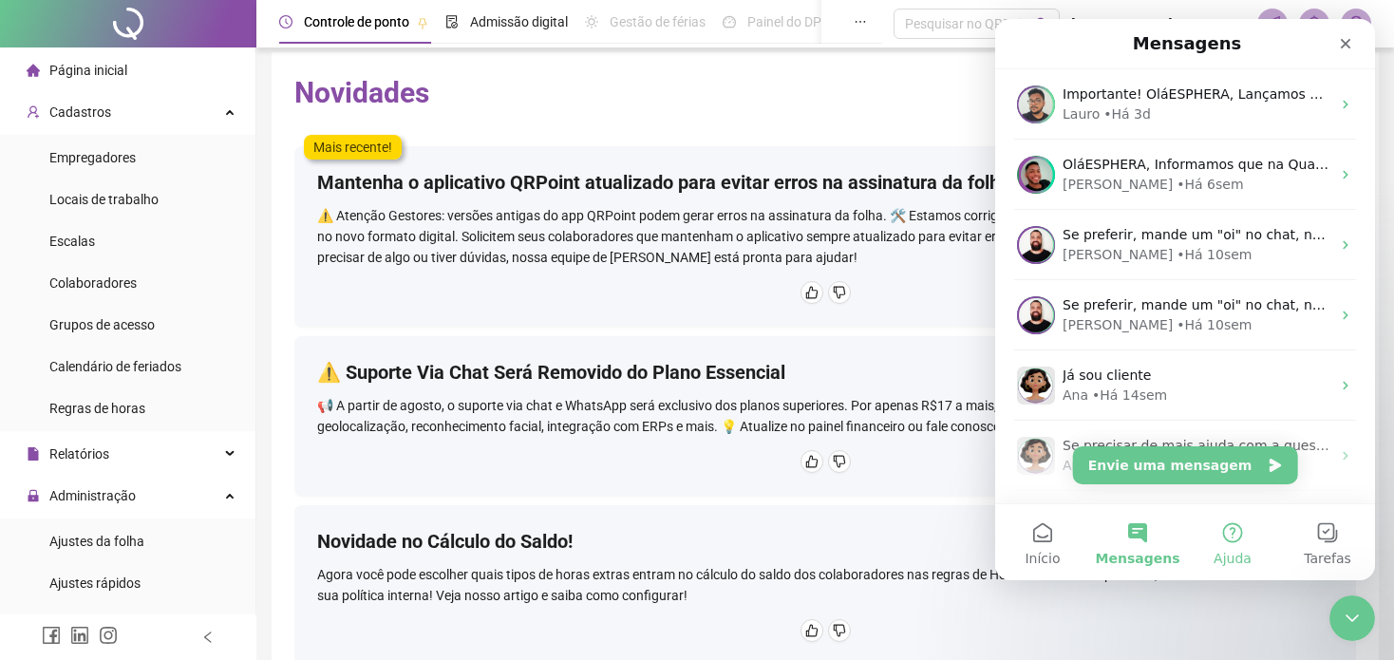
scroll to position [239, 0]
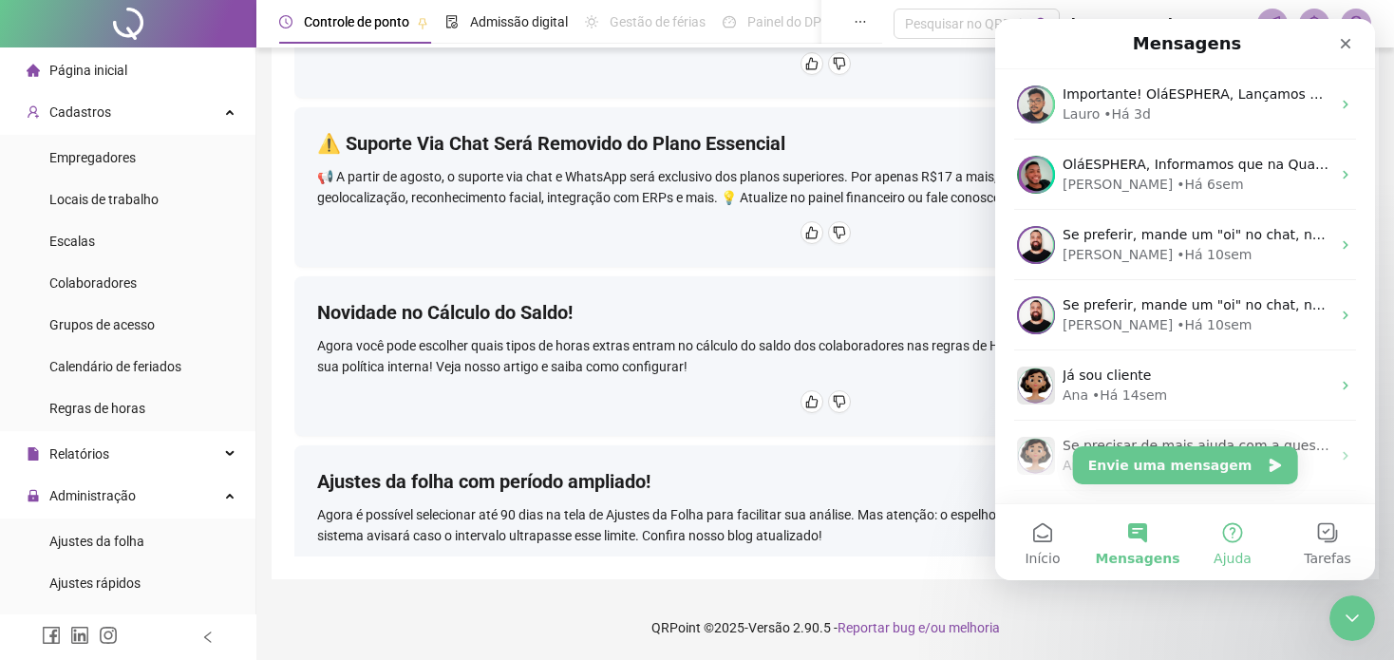
click at [1233, 531] on button "Ajuda" at bounding box center [1232, 542] width 95 height 76
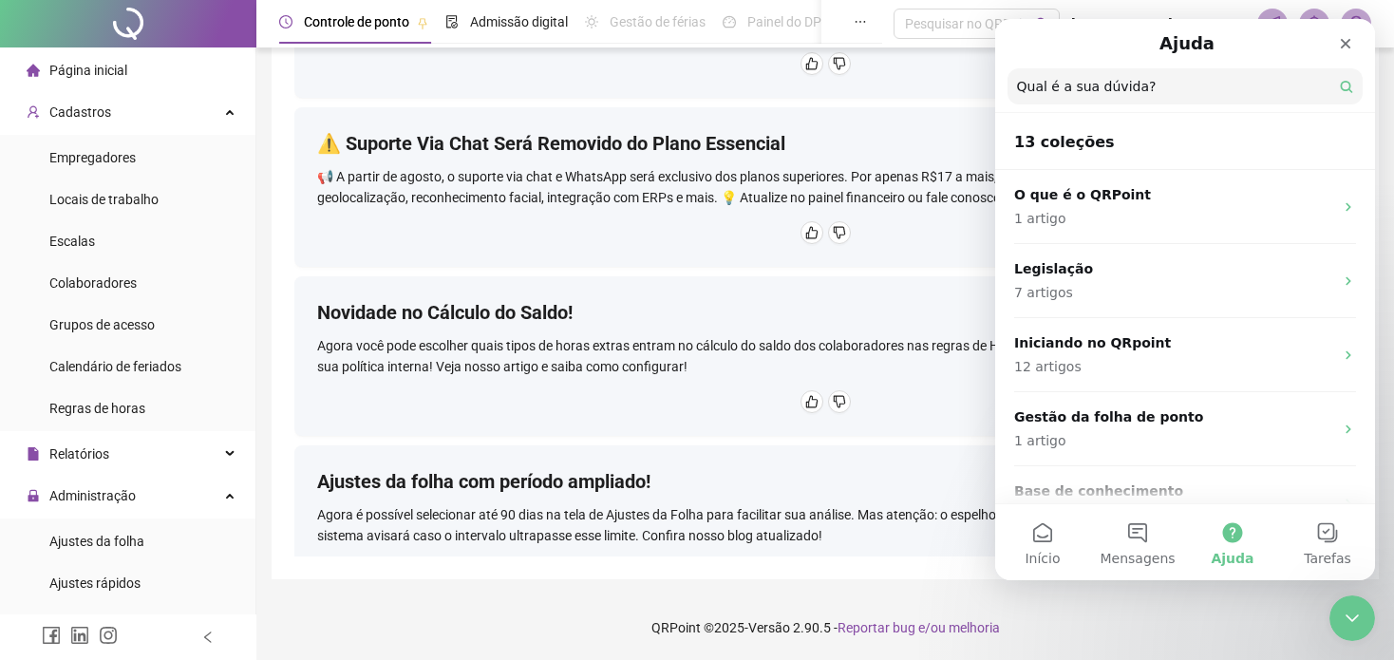
scroll to position [95, 0]
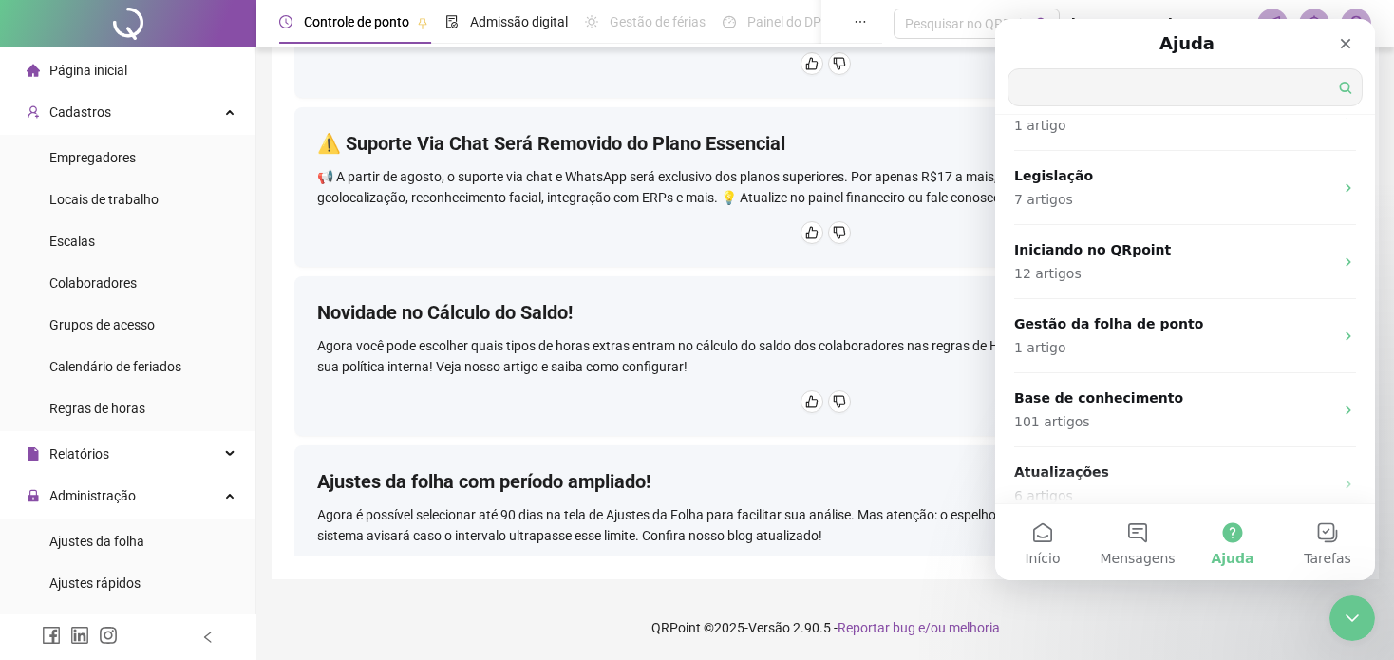
click at [1089, 80] on input "Qual é a sua dúvida?" at bounding box center [1184, 87] width 353 height 36
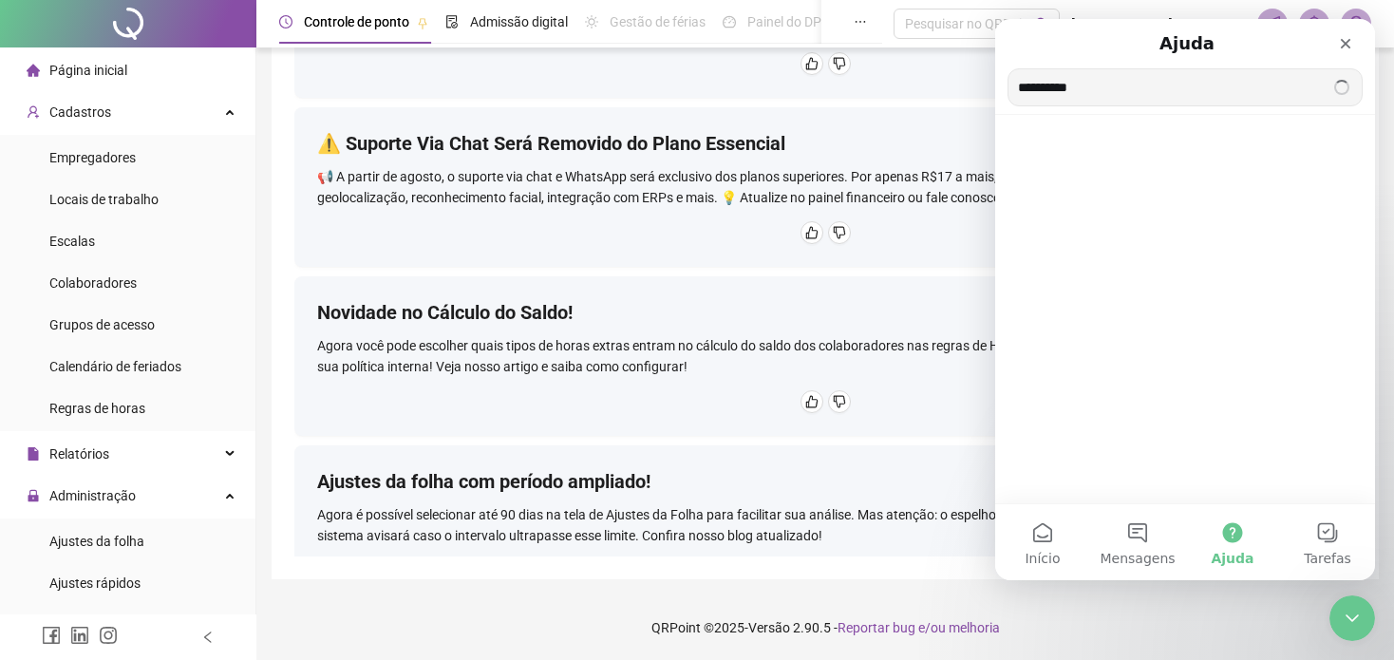
type input "**********"
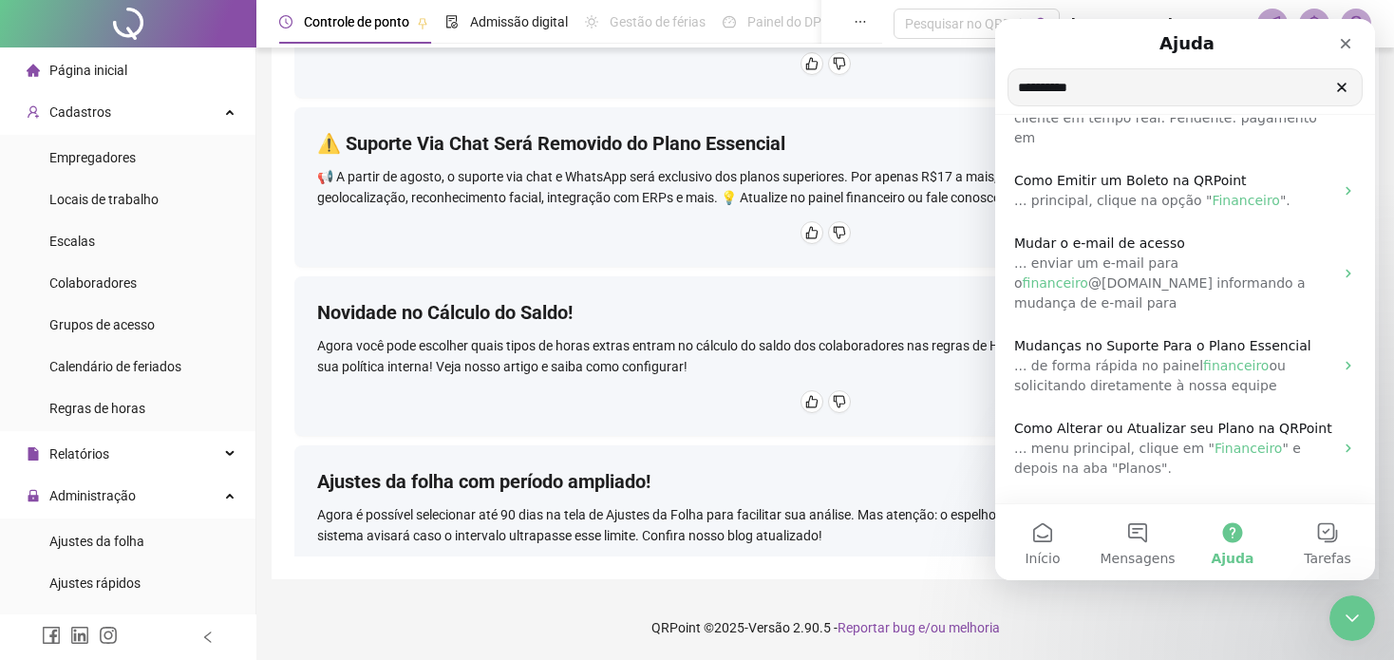
scroll to position [0, 0]
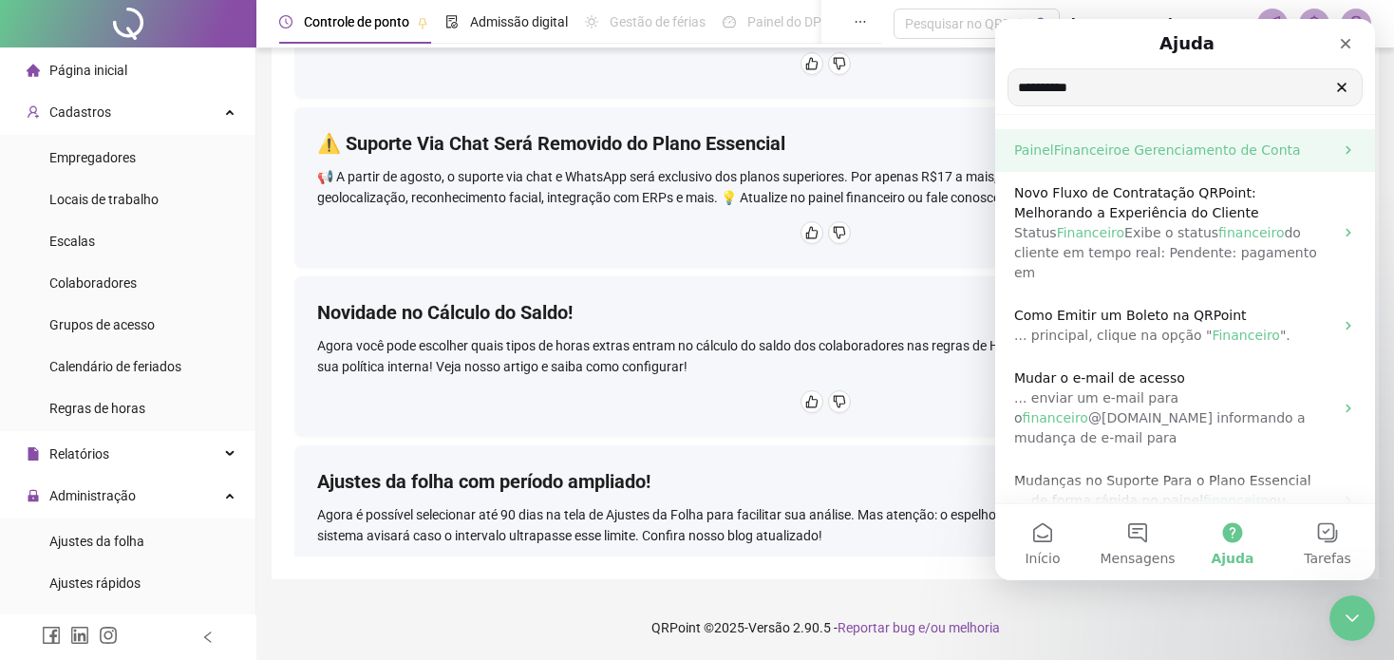
click at [1185, 145] on span "e Gerenciamento de Conta" at bounding box center [1210, 149] width 179 height 15
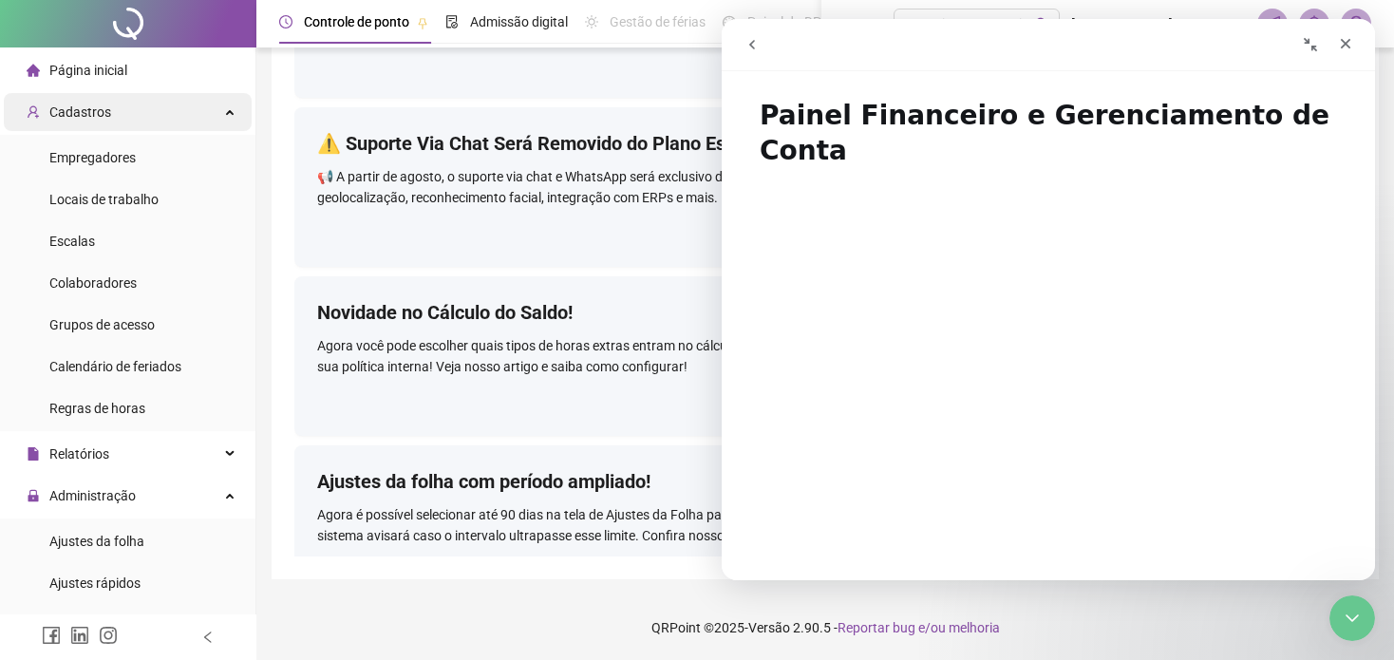
click at [219, 112] on div "Cadastros" at bounding box center [128, 112] width 248 height 38
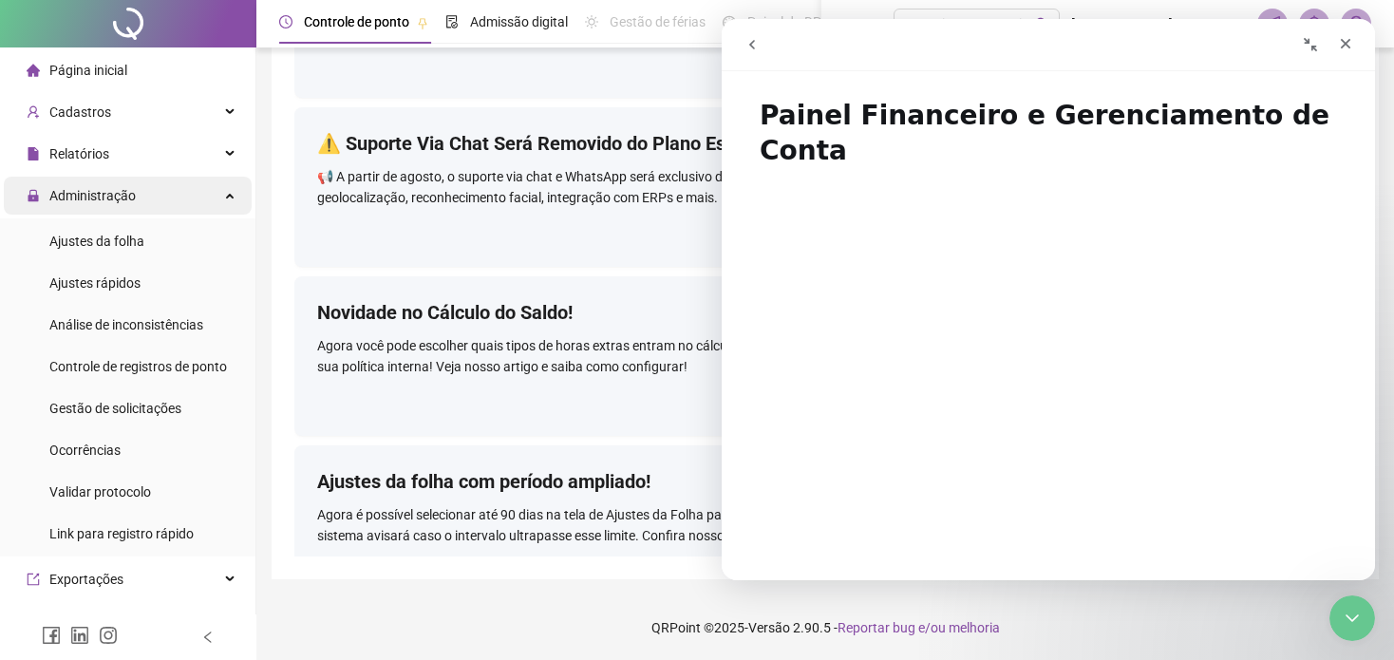
click at [216, 200] on div "Administração" at bounding box center [128, 196] width 248 height 38
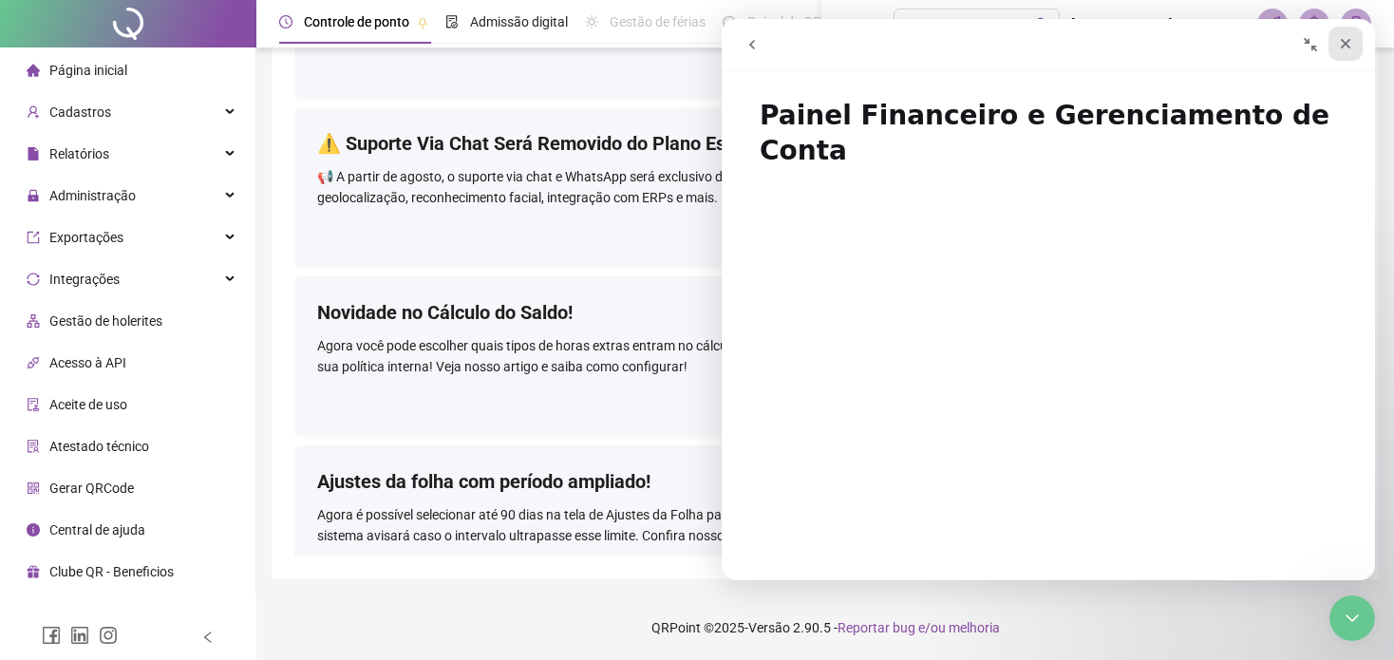
click at [1344, 46] on icon "Fechar" at bounding box center [1345, 43] width 15 height 15
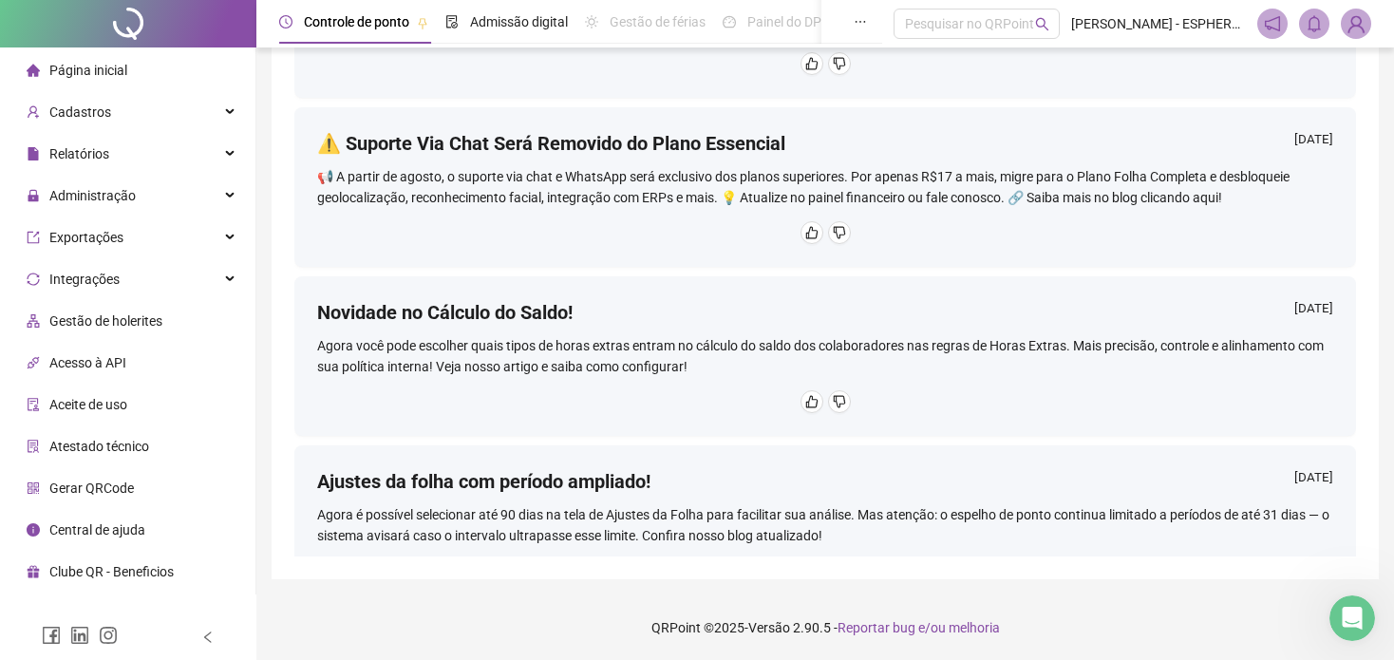
click at [1367, 28] on img at bounding box center [1356, 23] width 28 height 28
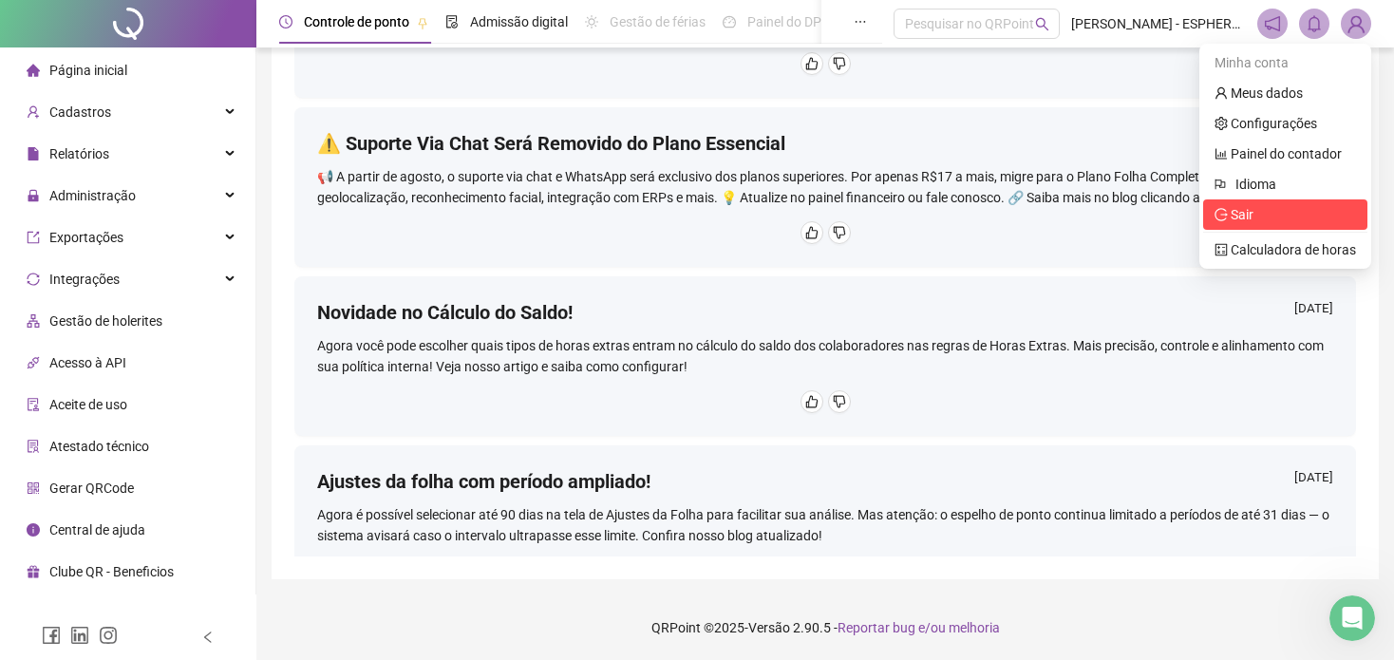
click at [1233, 211] on span "Sair" at bounding box center [1242, 214] width 23 height 15
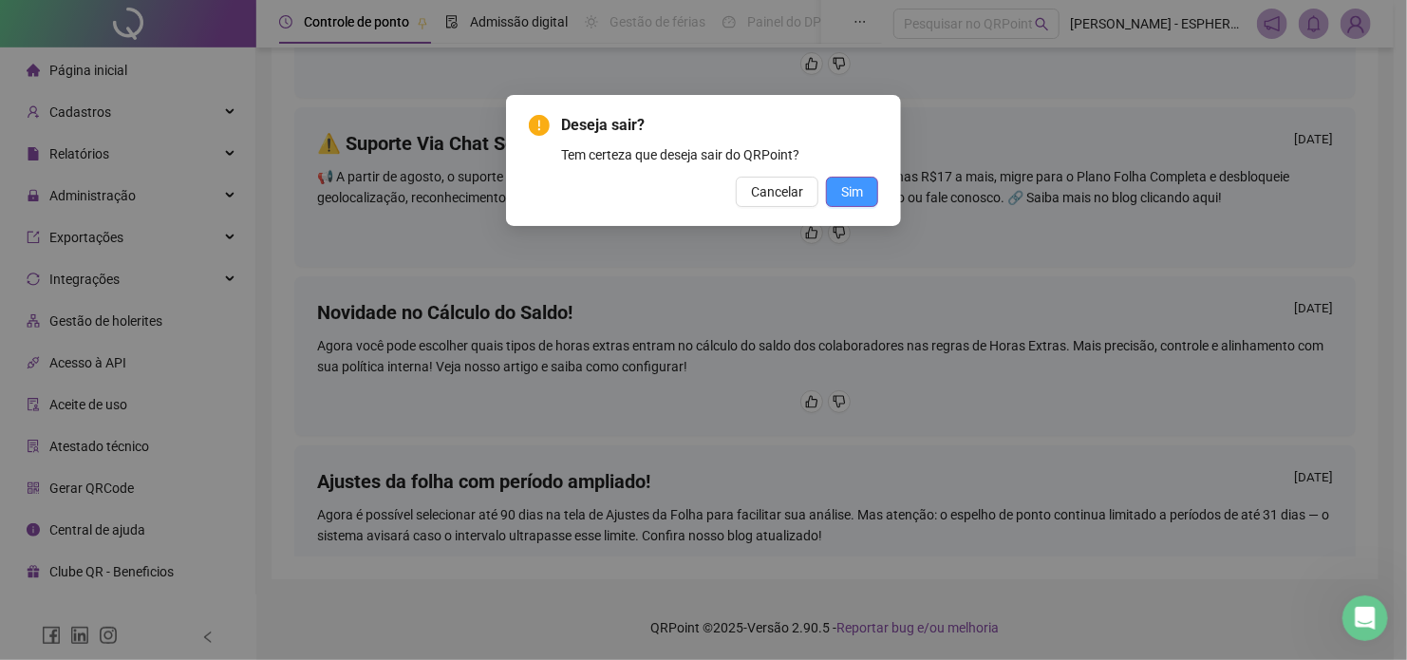
click at [853, 186] on span "Sim" at bounding box center [852, 191] width 22 height 21
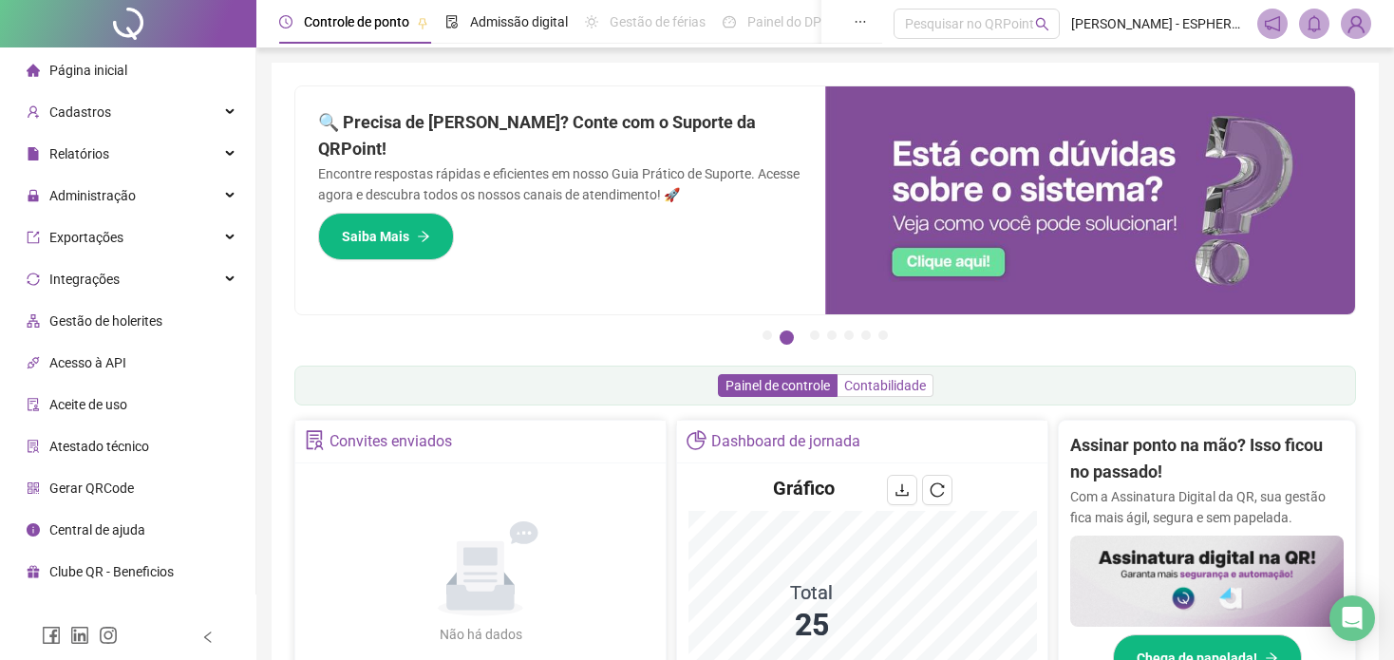
click at [865, 385] on span "Contabilidade" at bounding box center [885, 385] width 82 height 15
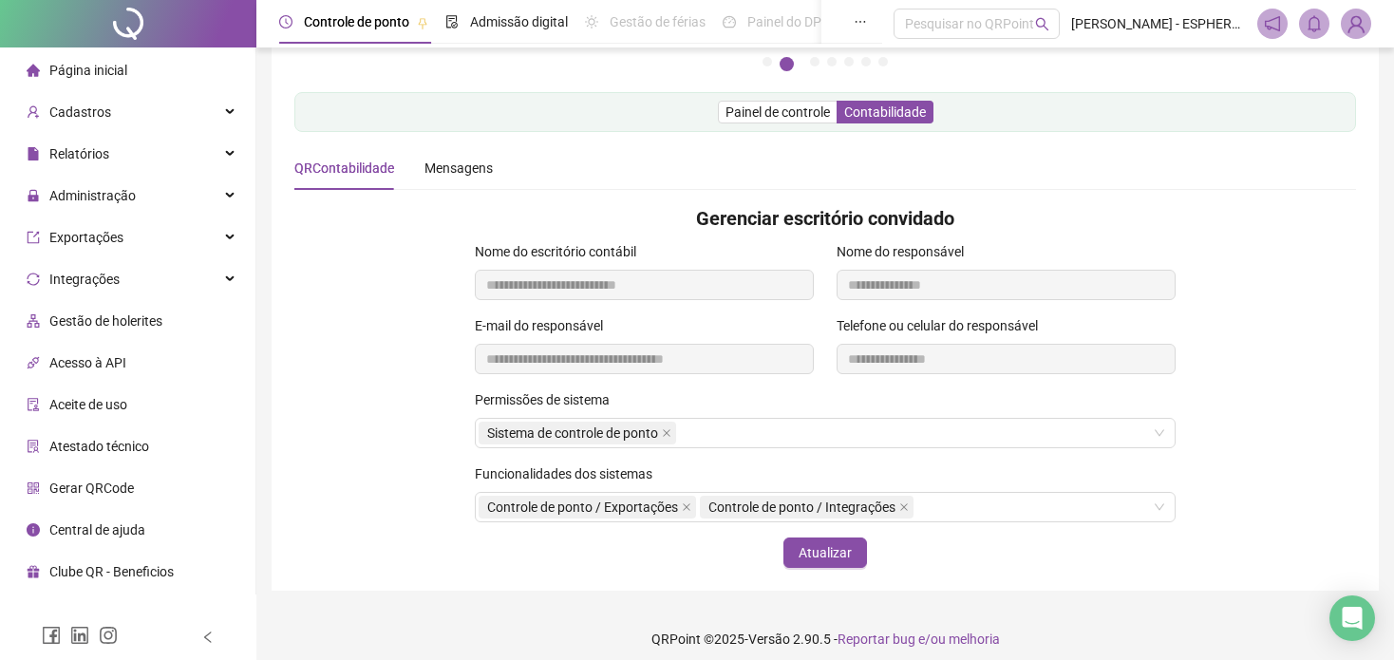
scroll to position [285, 0]
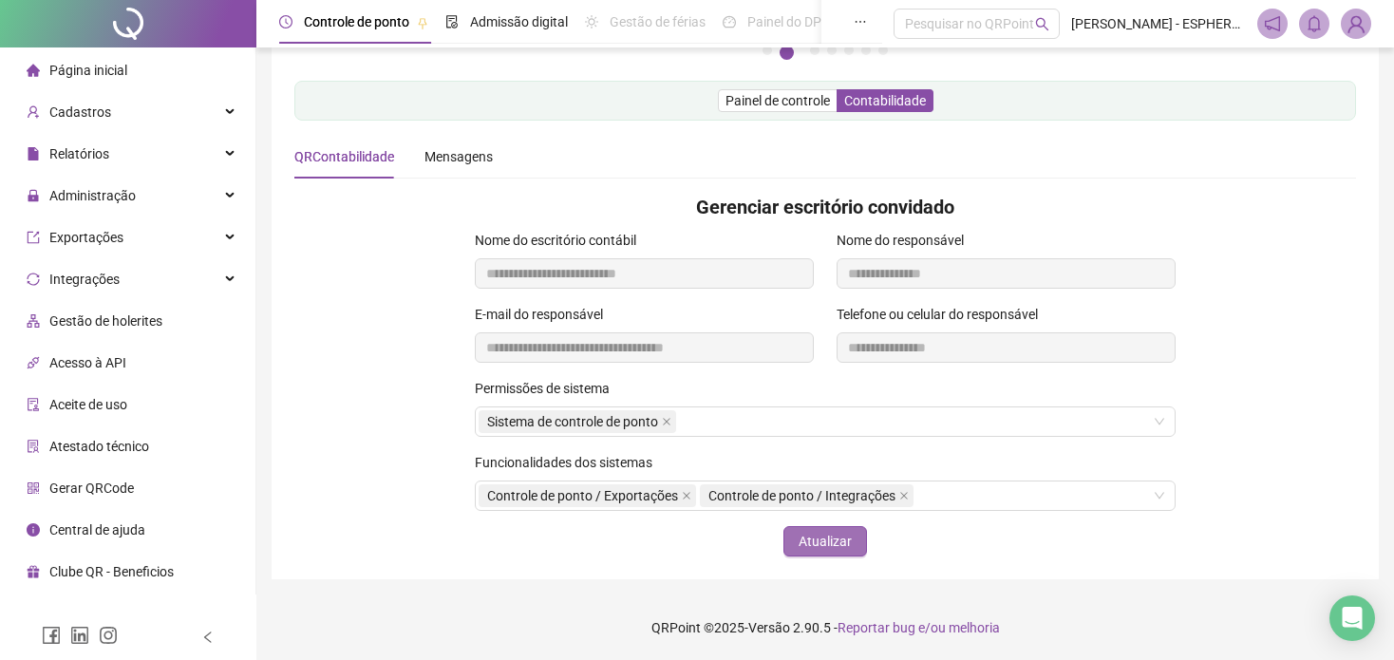
click at [822, 536] on span "Atualizar" at bounding box center [825, 541] width 53 height 21
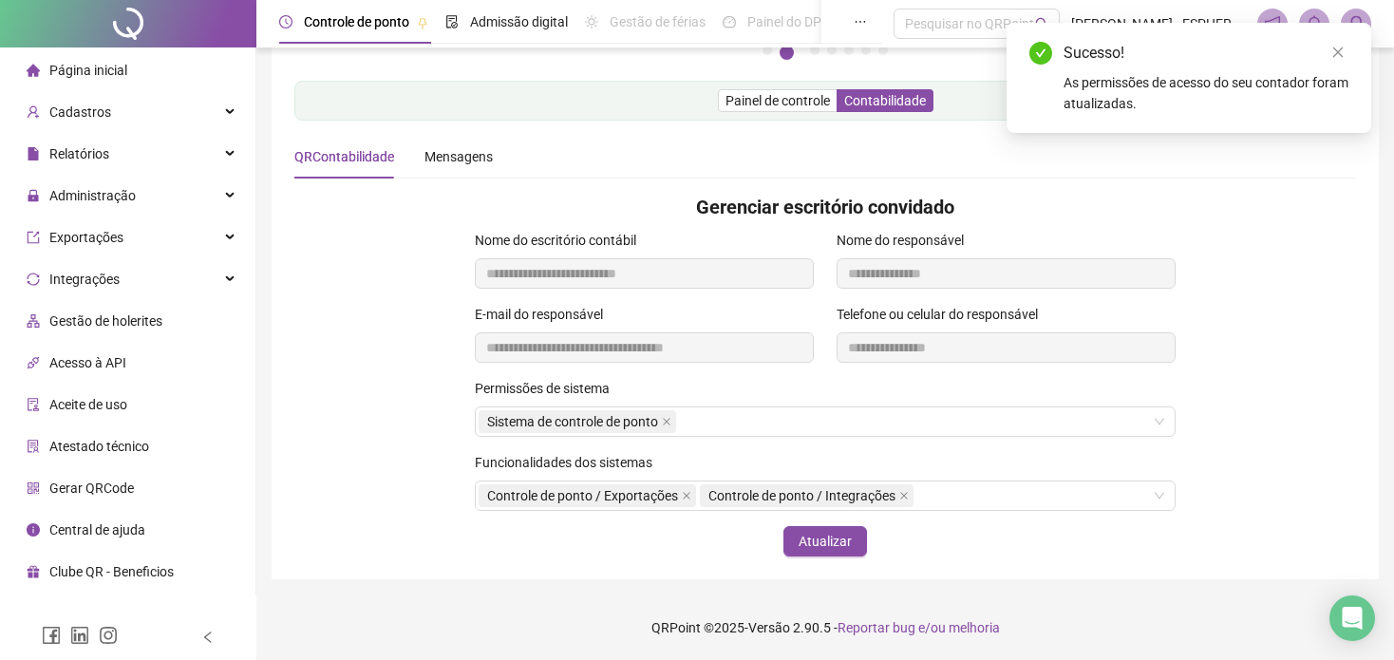
click at [422, 152] on div "QRContabilidade Mensagens" at bounding box center [393, 157] width 198 height 44
click at [445, 160] on div "Mensagens" at bounding box center [458, 156] width 68 height 21
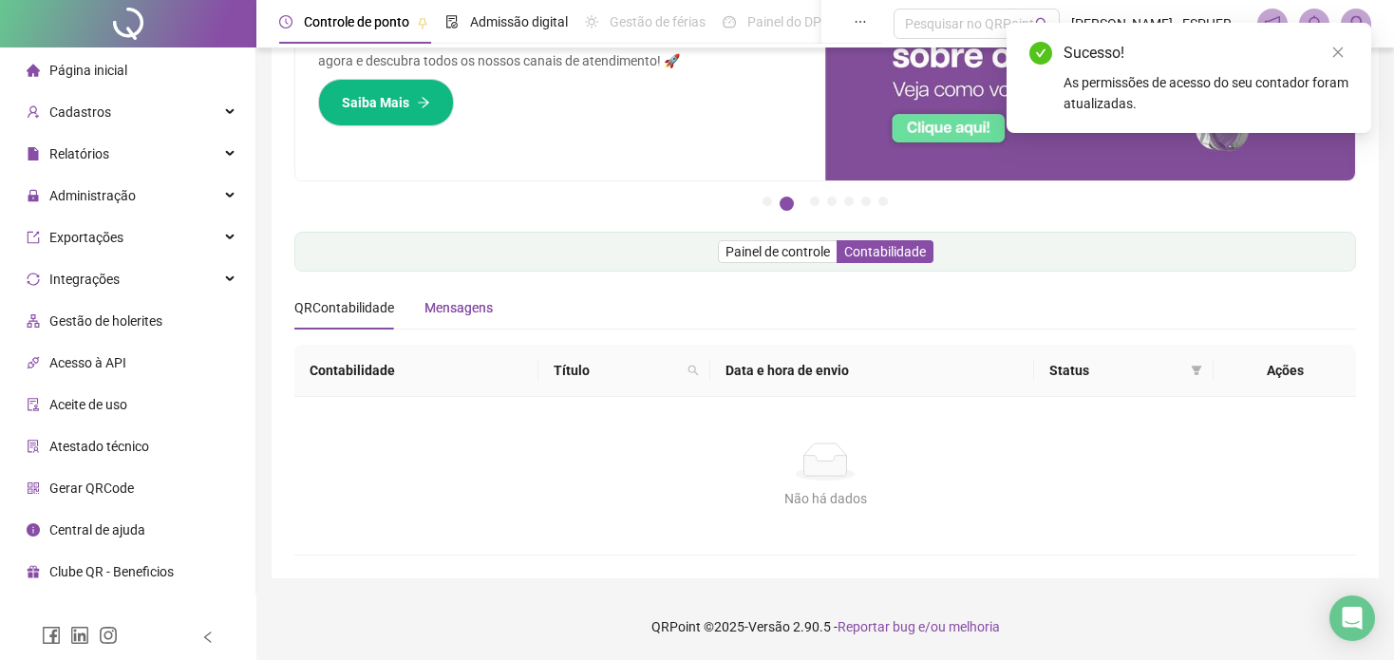
scroll to position [133, 0]
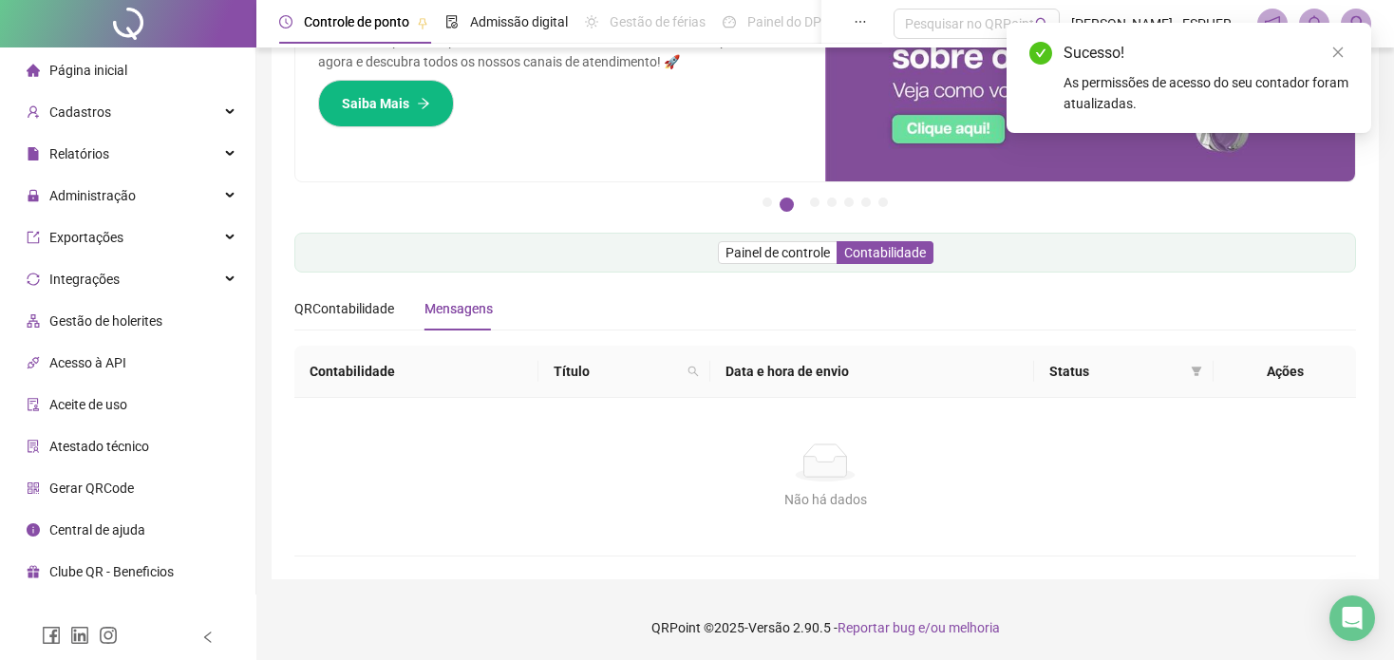
click at [398, 315] on div "QRContabilidade Mensagens" at bounding box center [393, 309] width 198 height 44
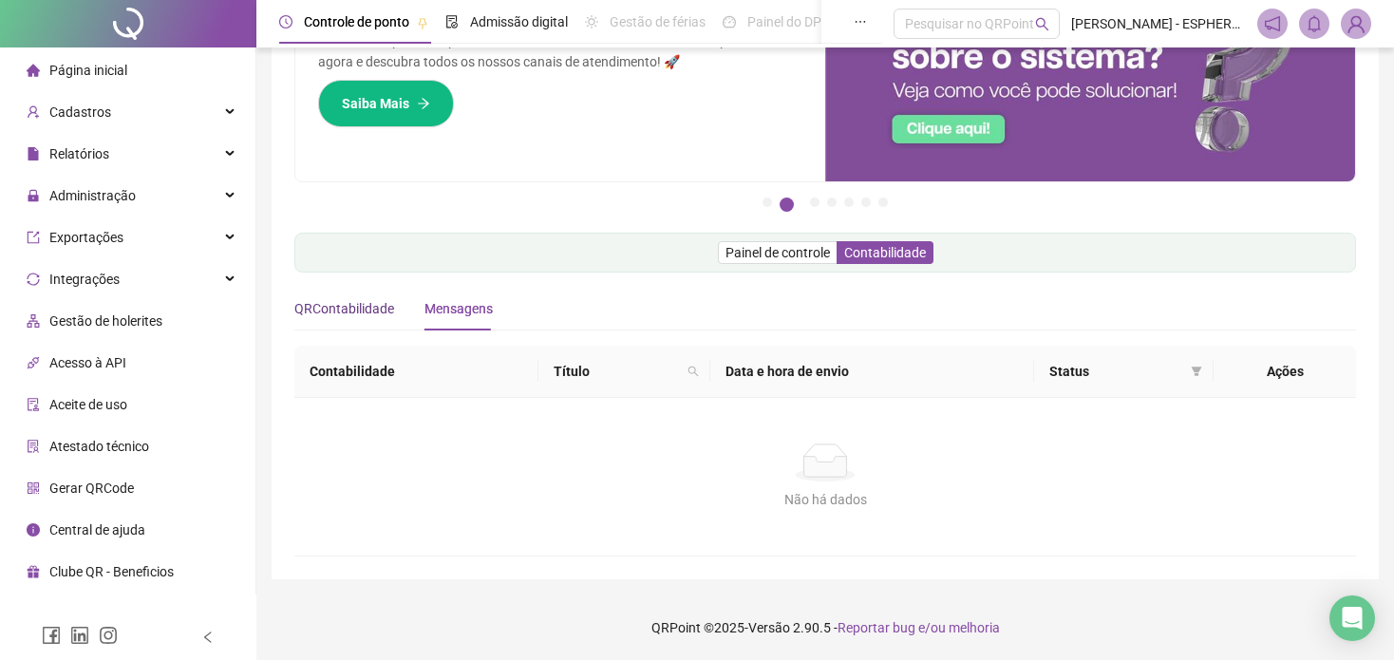
click at [390, 312] on div "QRContabilidade" at bounding box center [344, 308] width 100 height 21
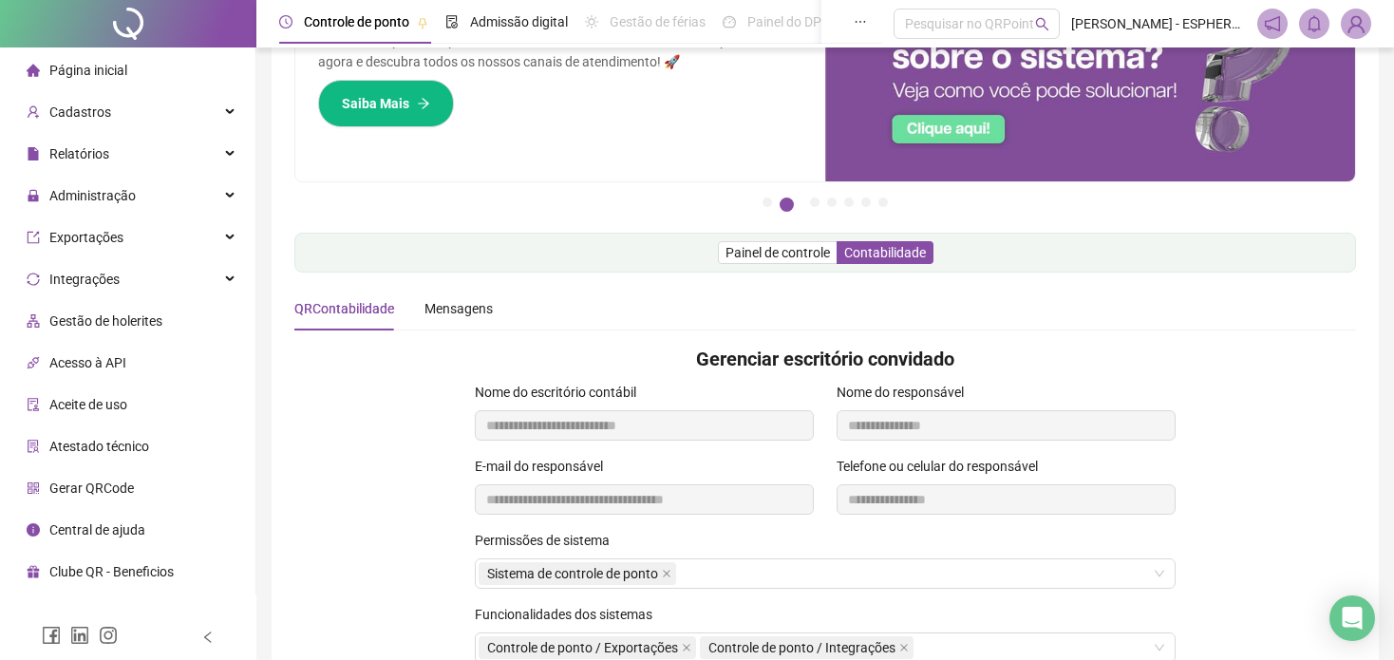
scroll to position [285, 0]
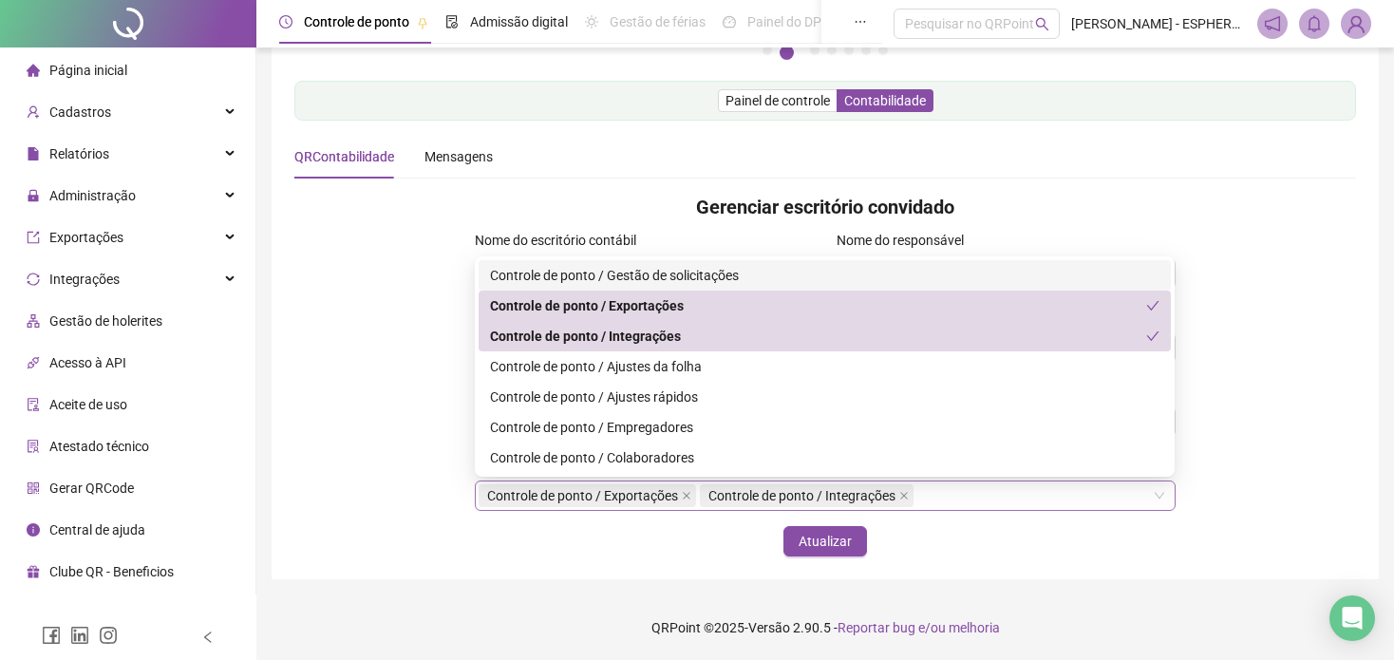
click at [899, 494] on span "Controle de ponto / Integrações" at bounding box center [807, 495] width 214 height 23
click at [906, 493] on icon "close" at bounding box center [903, 495] width 9 height 9
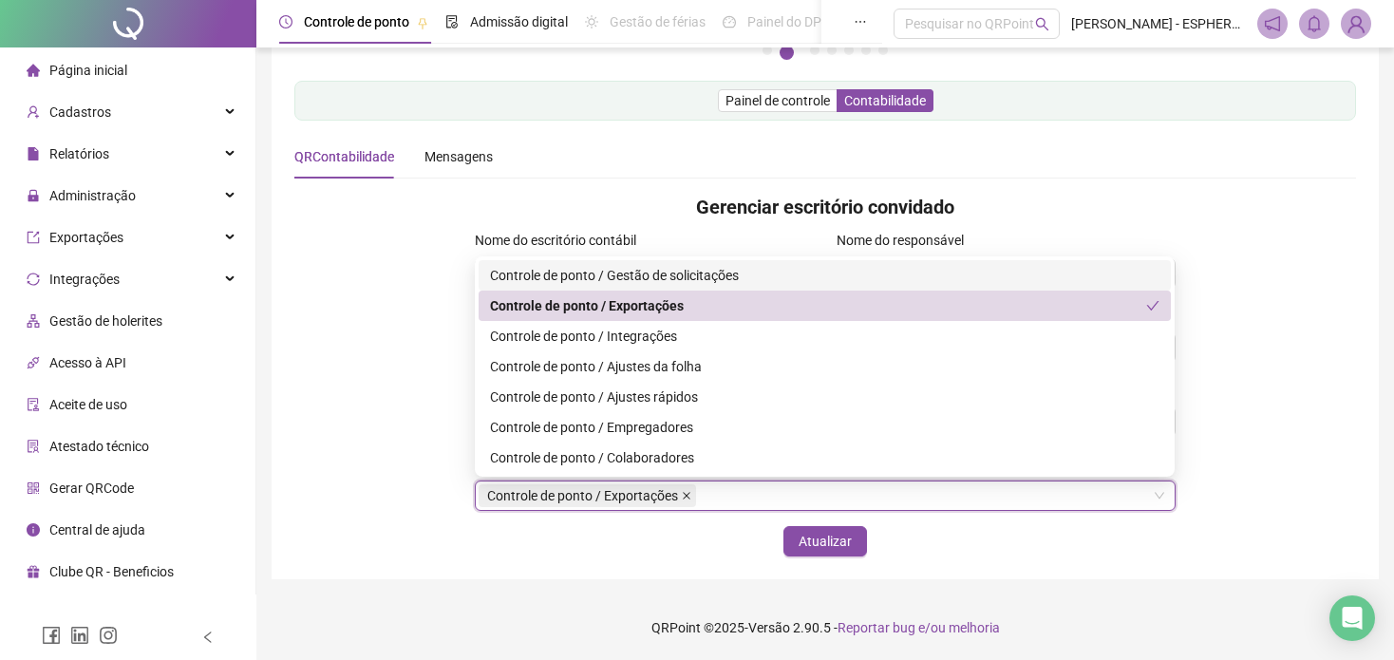
click at [687, 495] on icon "close" at bounding box center [687, 496] width 8 height 8
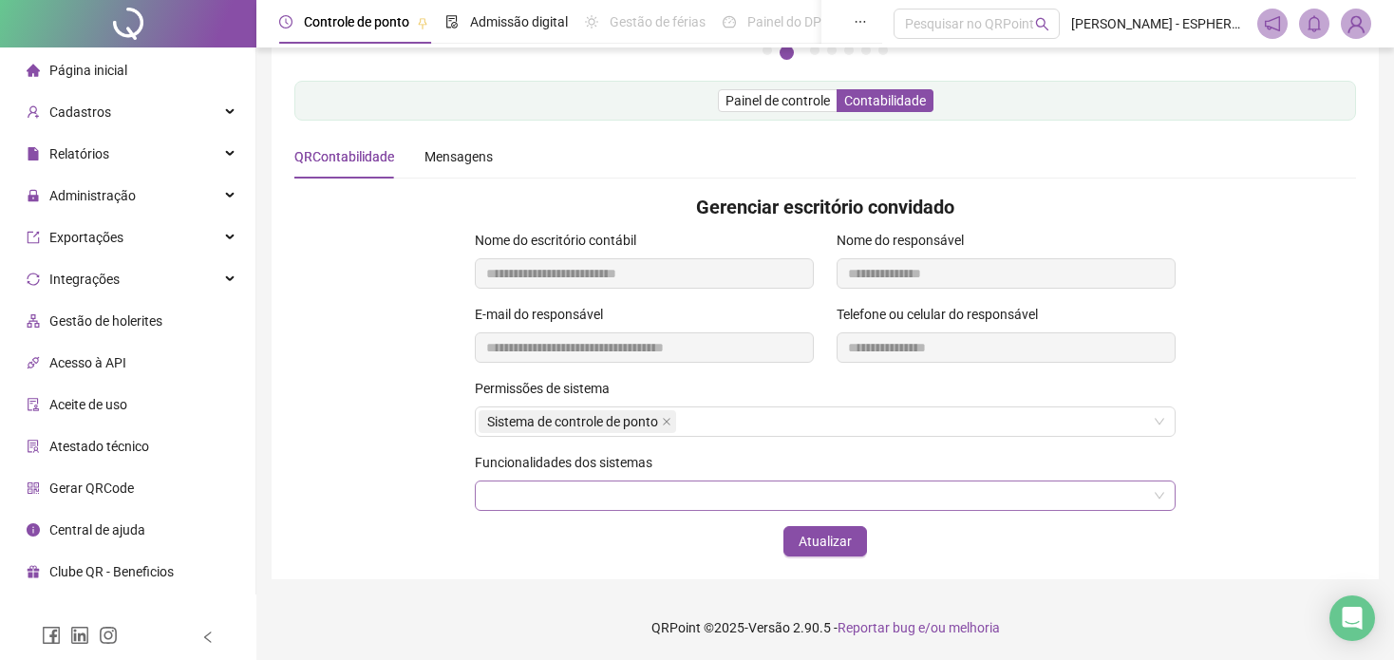
click at [761, 558] on div "Pague o QRPoint com Cartão de Crédito Sua assinatura: mais segurança, prática e…" at bounding box center [825, 178] width 1107 height 801
click at [669, 422] on icon "close" at bounding box center [666, 421] width 9 height 9
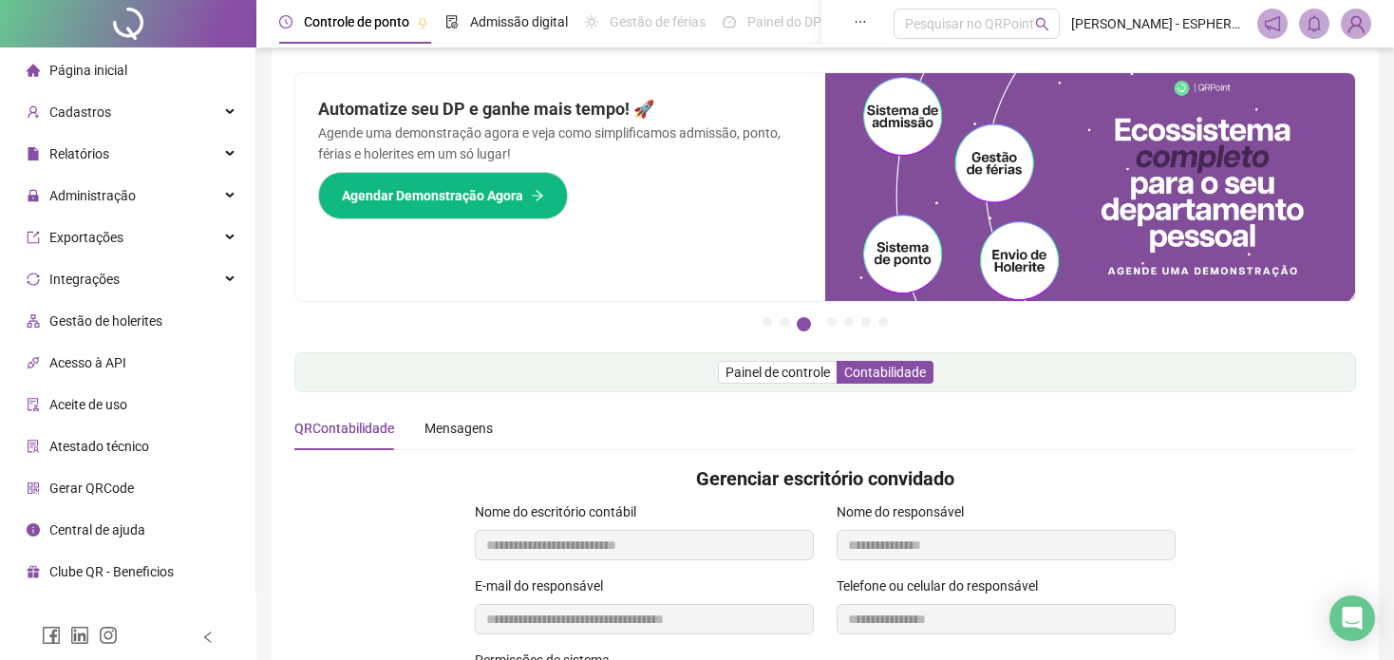
scroll to position [0, 0]
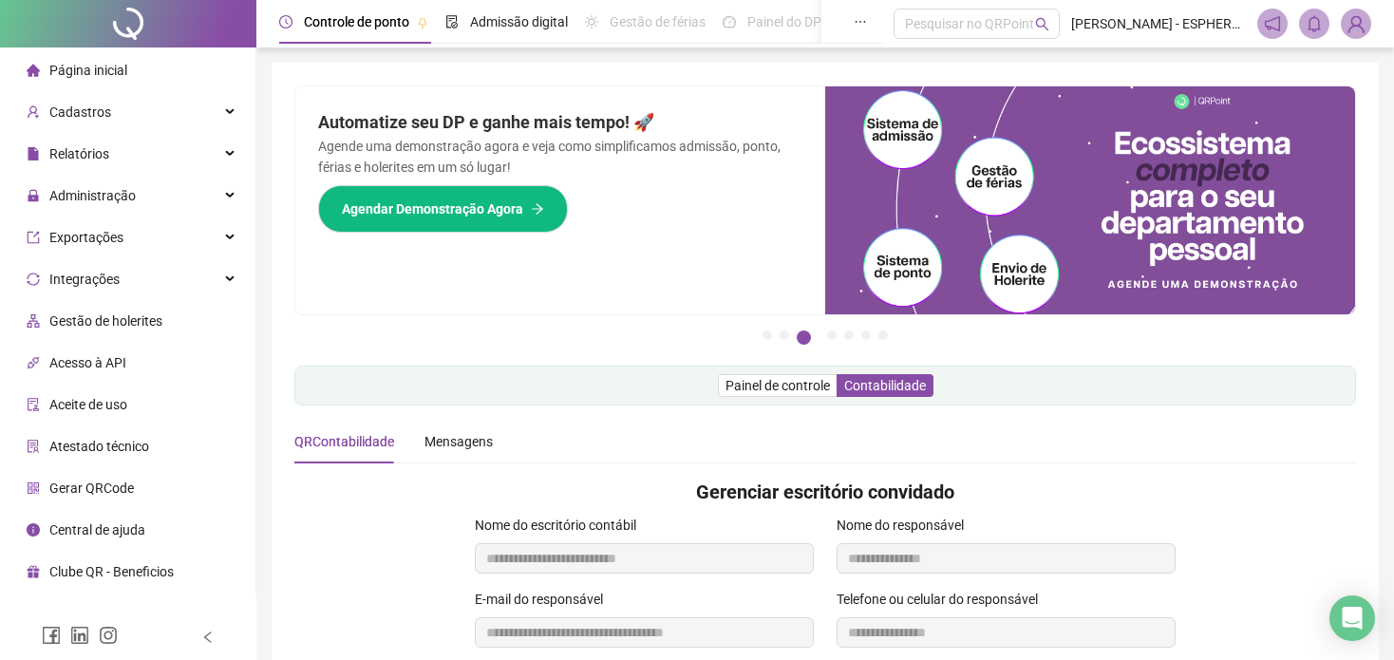
click at [1344, 16] on img at bounding box center [1356, 23] width 28 height 28
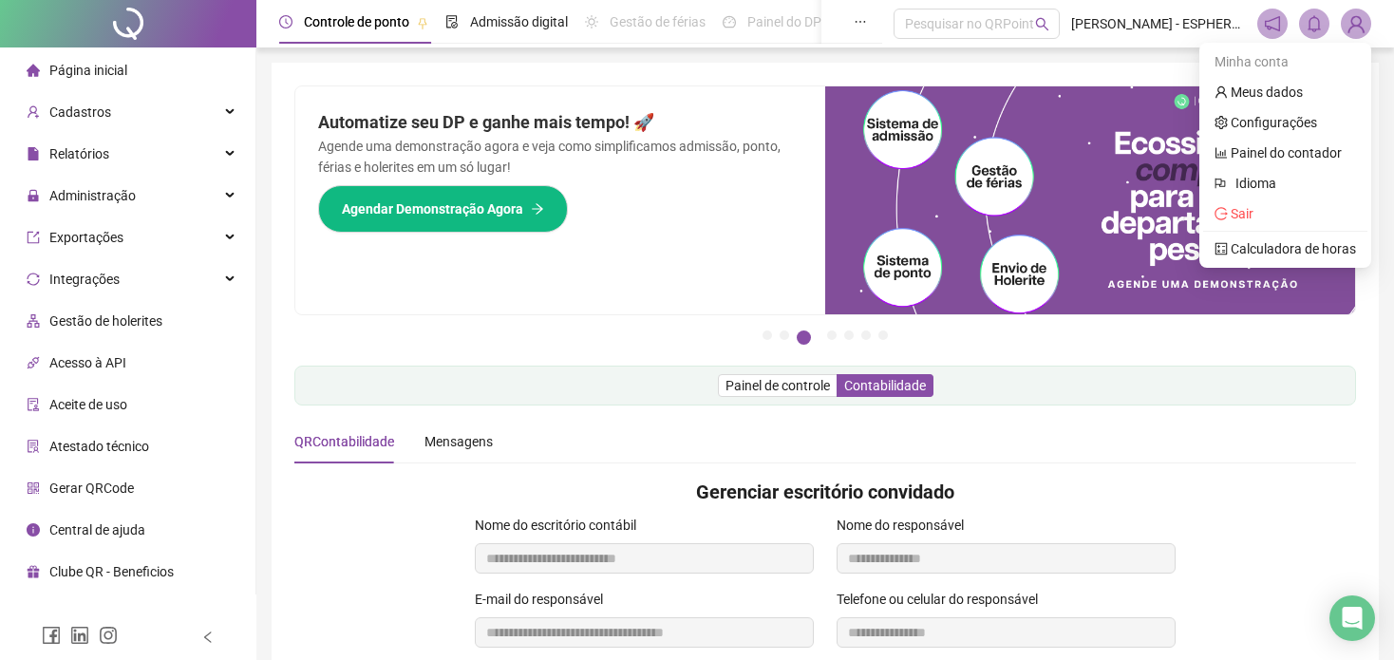
click at [216, 630] on div at bounding box center [128, 637] width 256 height 46
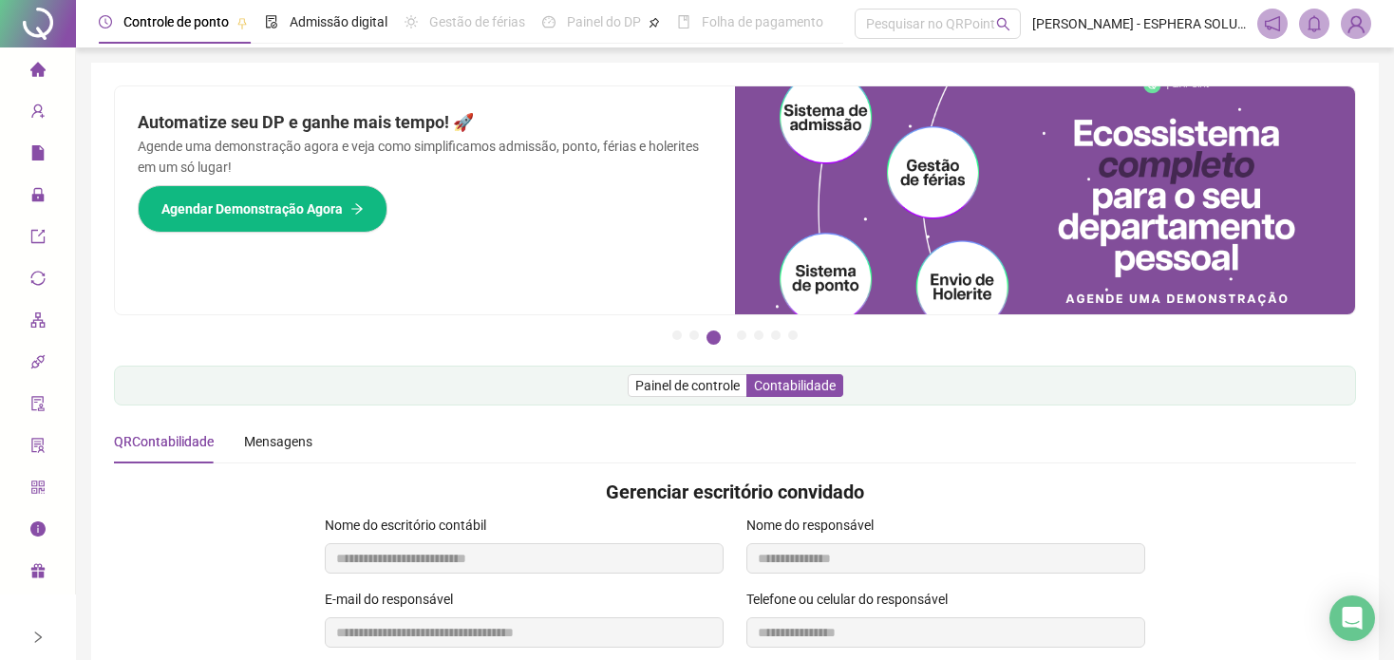
click at [37, 641] on icon "right" at bounding box center [38, 636] width 7 height 11
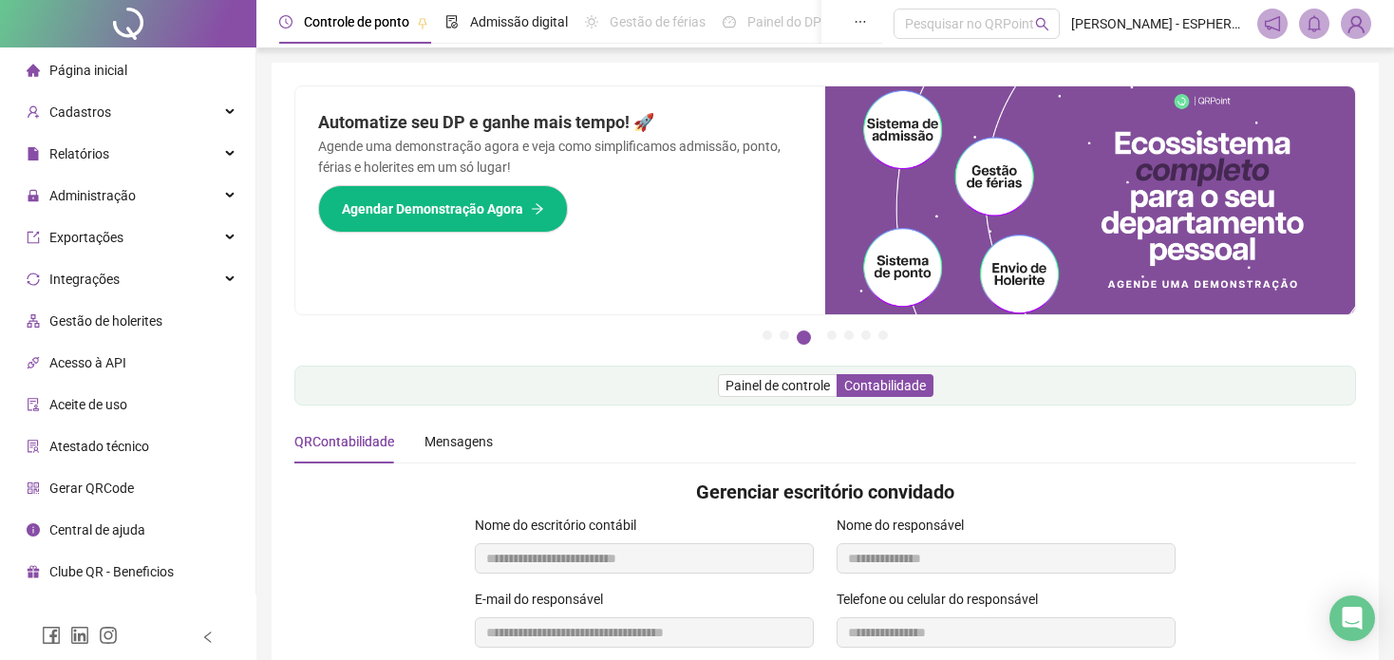
click at [56, 365] on span "Acesso à API" at bounding box center [87, 362] width 77 height 15
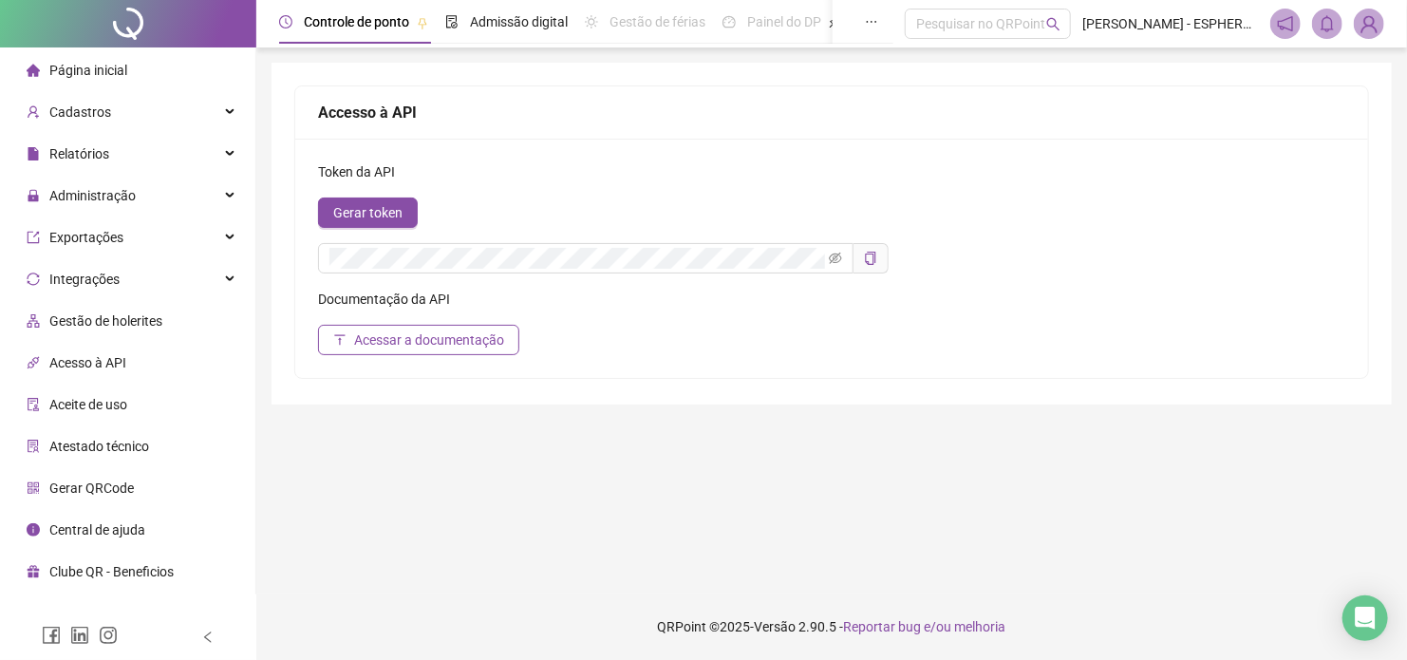
click at [60, 397] on span "Aceite de uso" at bounding box center [88, 404] width 78 height 15
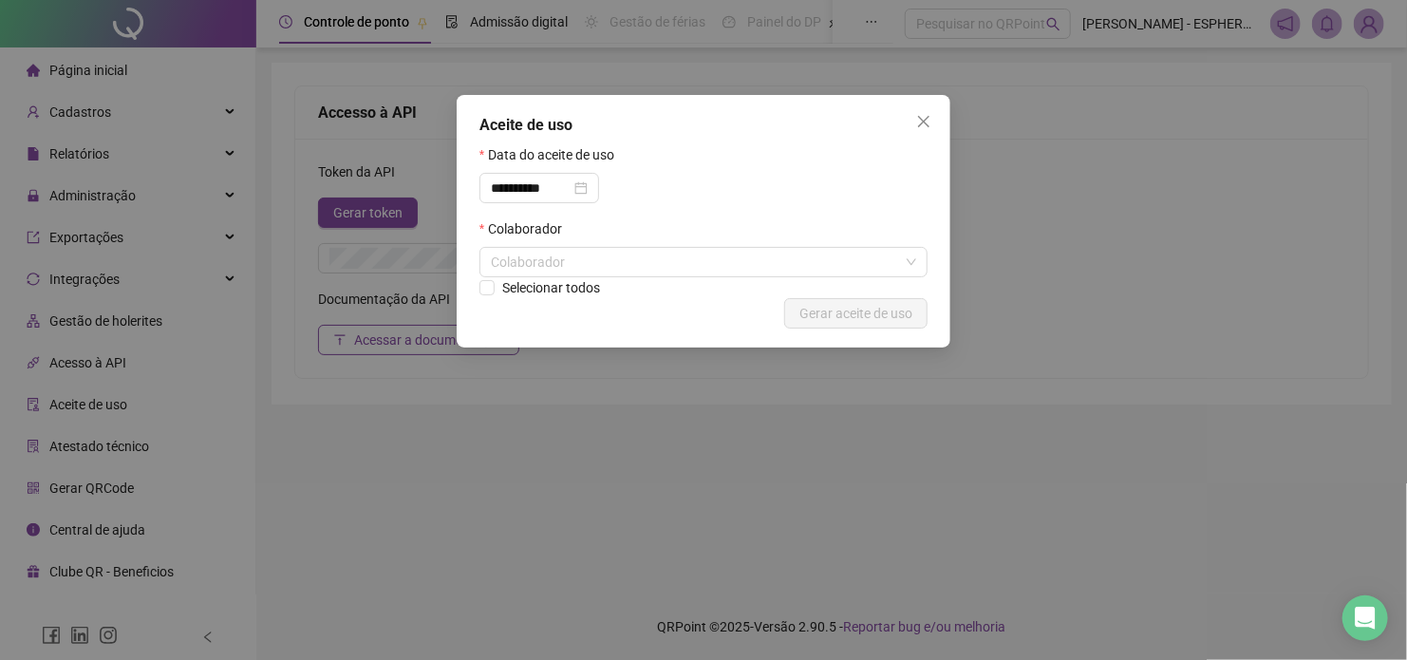
click at [64, 437] on div "**********" at bounding box center [703, 330] width 1407 height 660
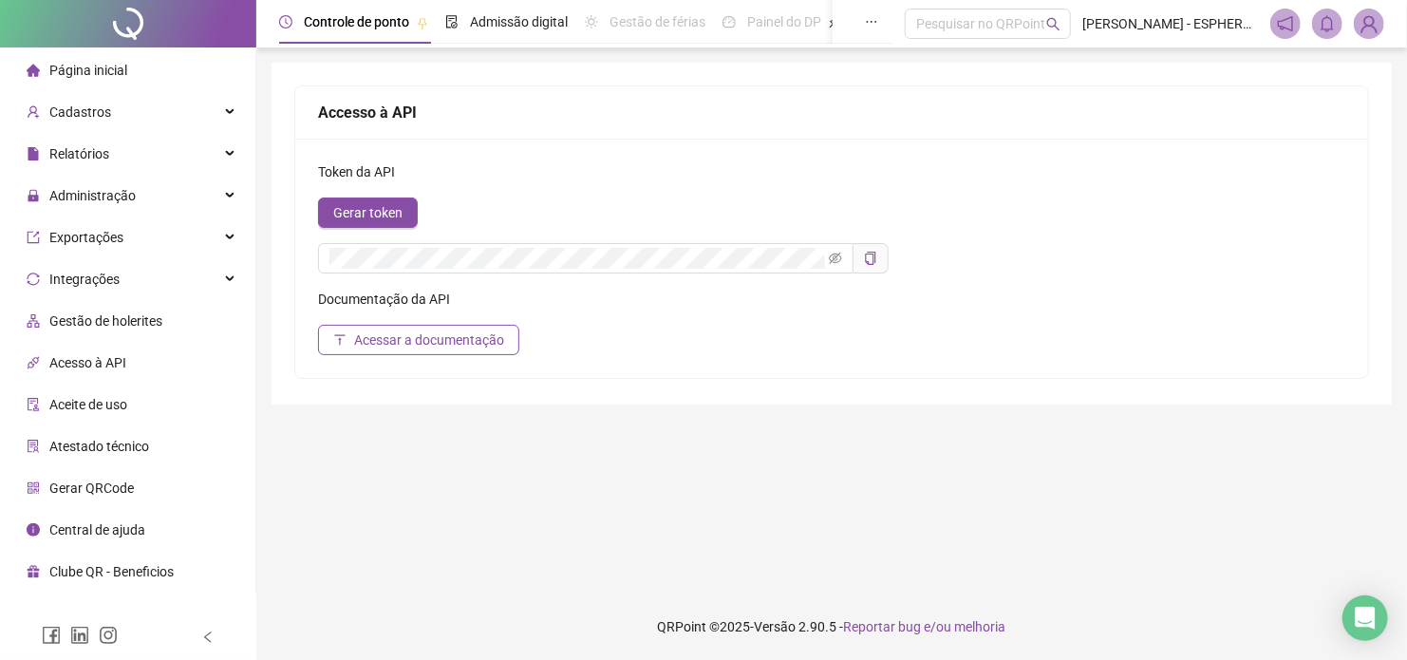
click at [108, 456] on div "Atestado técnico" at bounding box center [88, 446] width 122 height 38
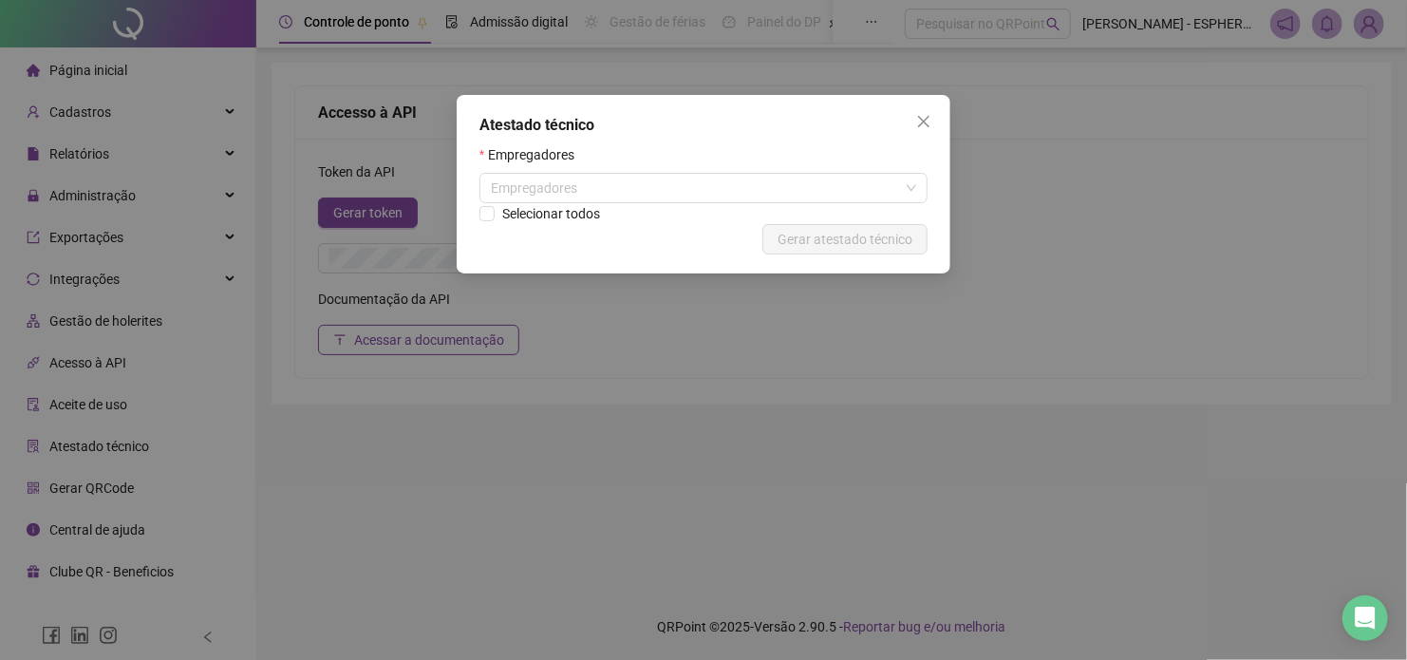
click at [105, 479] on div "Atestado técnico Empregadores Empregadores Selecionar todos Cancelar Gerar ates…" at bounding box center [703, 330] width 1407 height 660
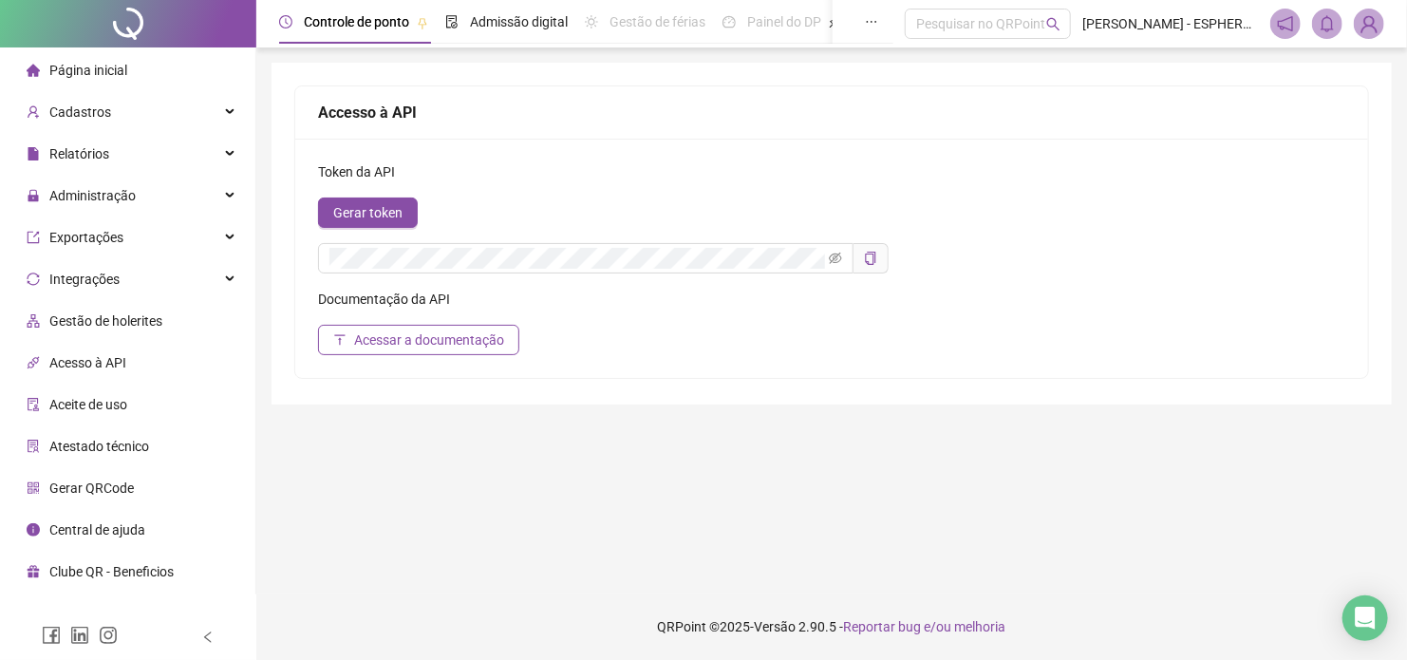
click at [97, 522] on span "Central de ajuda" at bounding box center [97, 529] width 96 height 15
